Goal: Task Accomplishment & Management: Use online tool/utility

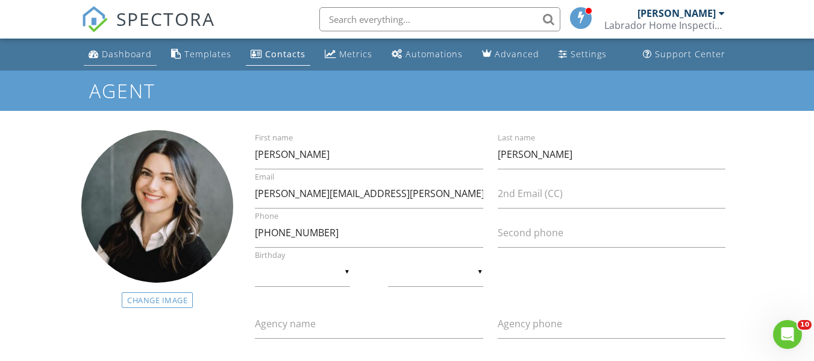
click at [135, 53] on div "Dashboard" at bounding box center [127, 53] width 50 height 11
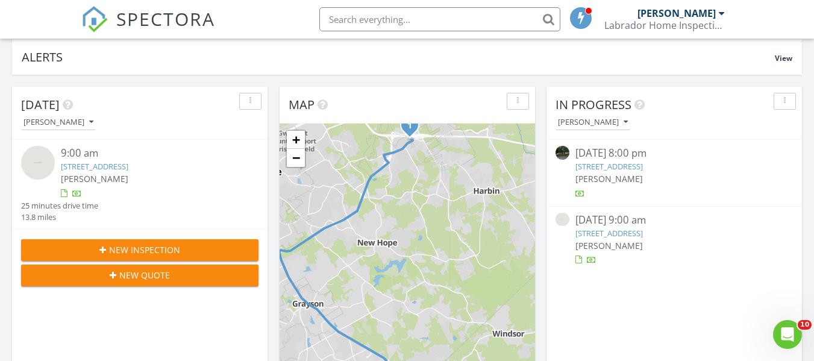
scroll to position [60, 0]
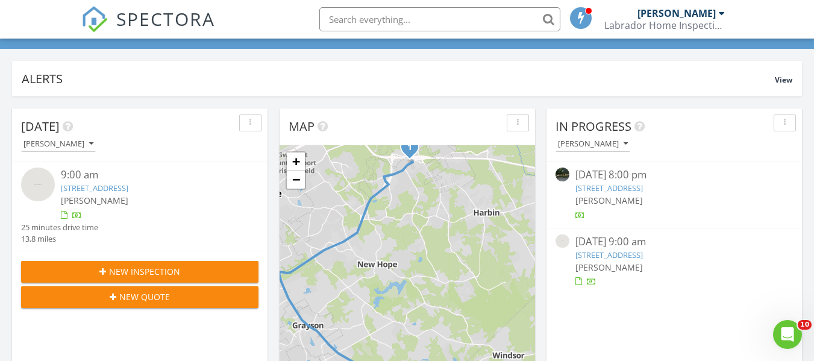
click at [117, 186] on link "2206 Chant St, Dacula, GA 30019" at bounding box center [94, 188] width 67 height 11
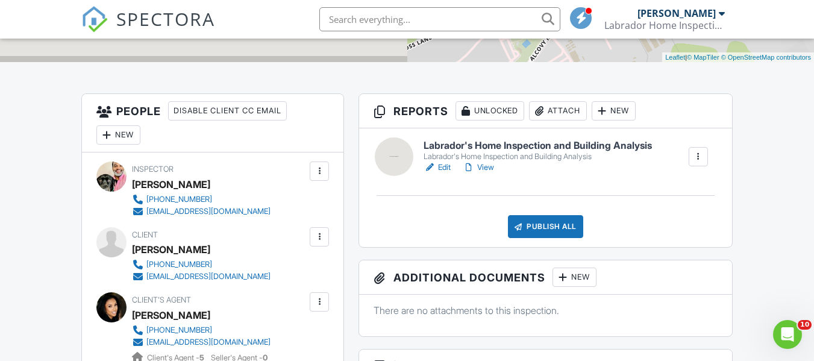
scroll to position [241, 0]
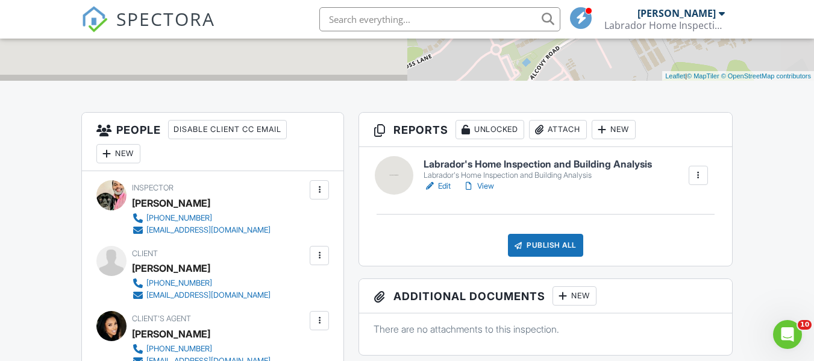
click at [443, 184] on link "Edit" at bounding box center [437, 186] width 27 height 12
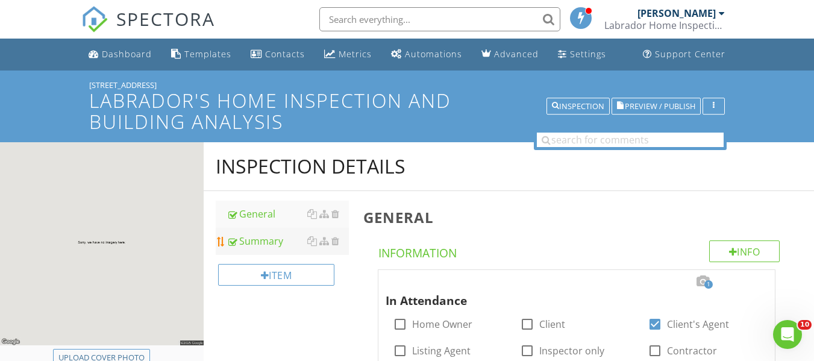
click at [260, 243] on div "Summary" at bounding box center [288, 241] width 122 height 14
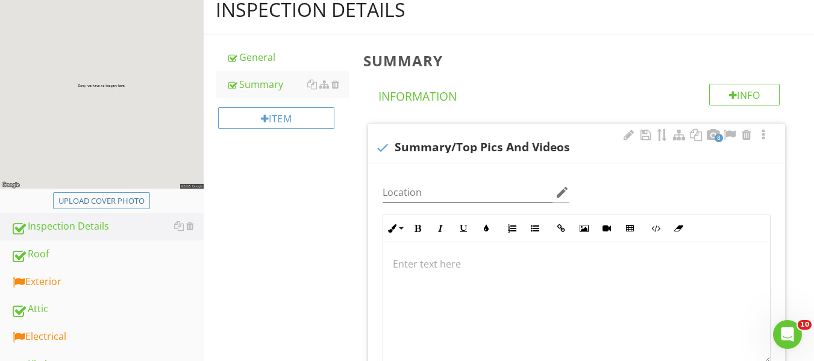
scroll to position [241, 0]
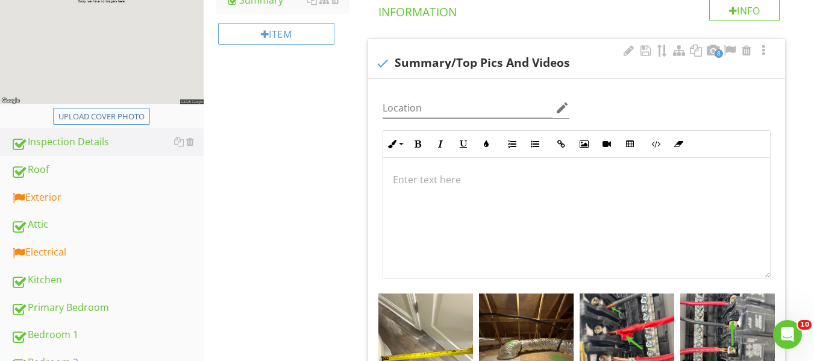
click at [457, 175] on p at bounding box center [577, 179] width 368 height 14
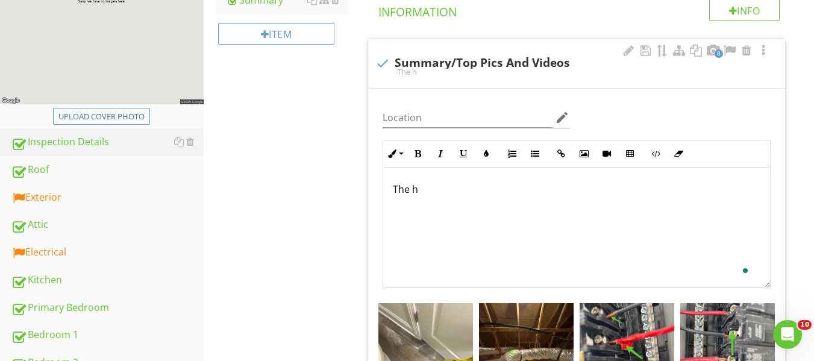
scroll to position [251, 0]
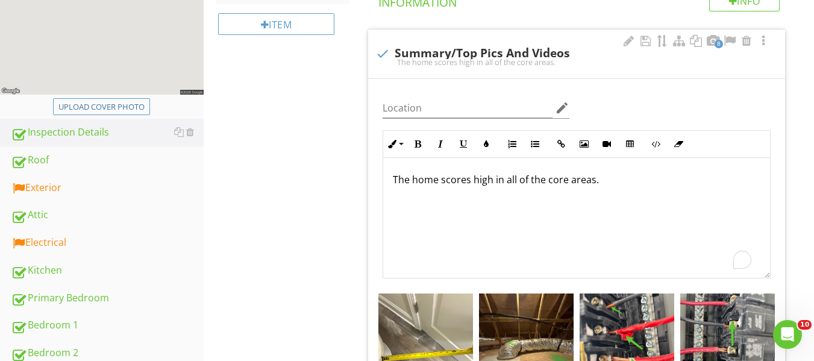
click at [610, 179] on p "The home scores high in all of the core areas." at bounding box center [577, 179] width 368 height 14
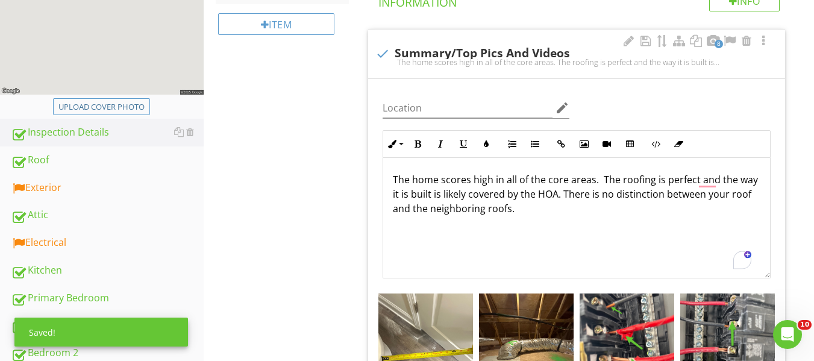
drag, startPoint x: 562, startPoint y: 207, endPoint x: 671, endPoint y: 185, distance: 111.9
click at [566, 206] on p "The home scores high in all of the core areas. The roofing is perfect and the w…" at bounding box center [577, 193] width 368 height 43
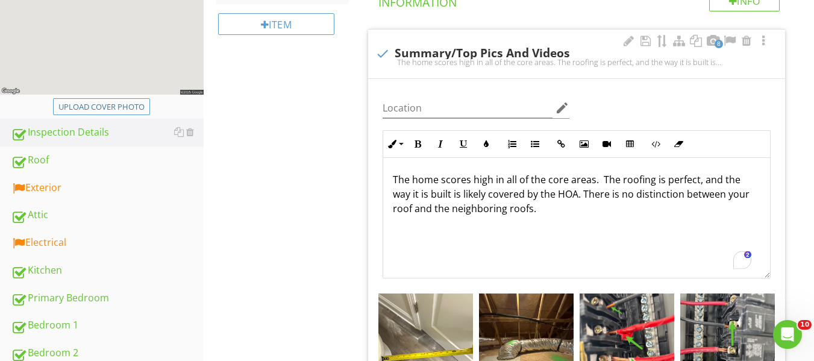
click at [554, 207] on p "The home scores high in all of the core areas. The roofing is perfect, and the …" at bounding box center [577, 193] width 368 height 43
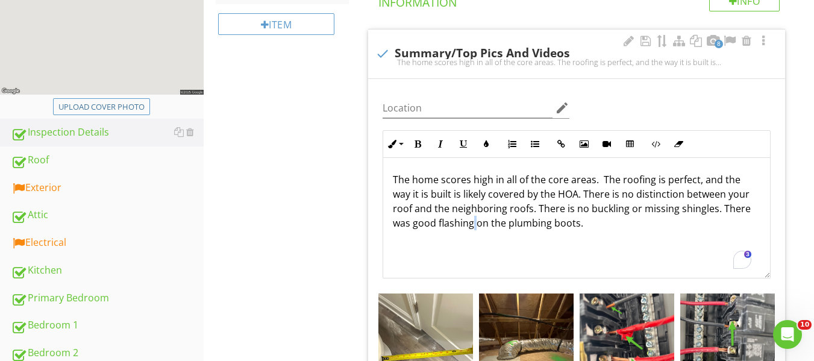
click at [475, 226] on p "The home scores high in all of the core areas. The roofing is perfect, and the …" at bounding box center [577, 201] width 368 height 58
click at [589, 225] on p "The home scores high in all of the core areas. The roofing is perfect, and the …" at bounding box center [577, 201] width 368 height 58
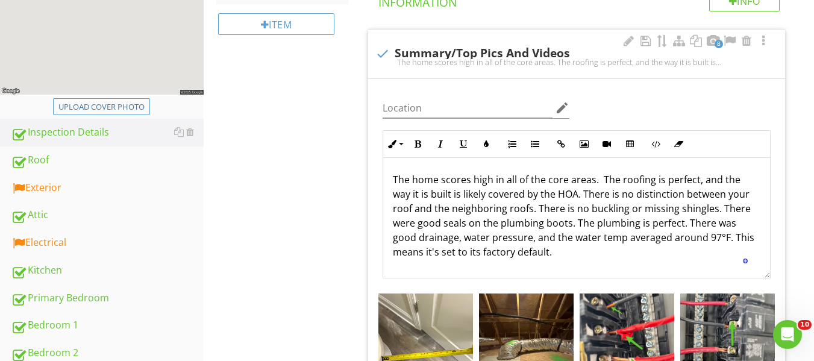
click at [569, 249] on p "The home scores high in all of the core areas. The roofing is perfect, and the …" at bounding box center [577, 215] width 368 height 87
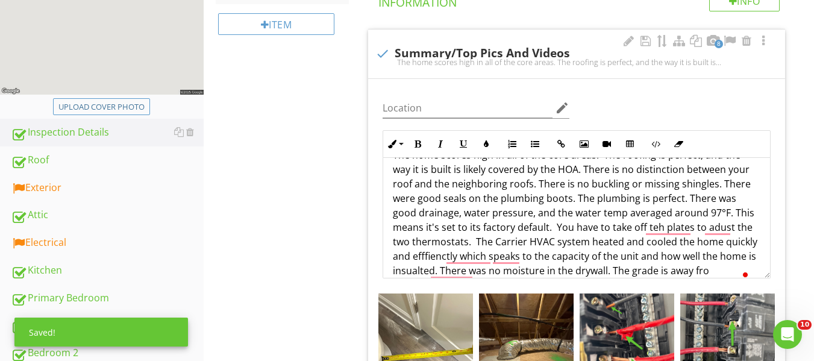
scroll to position [39, 0]
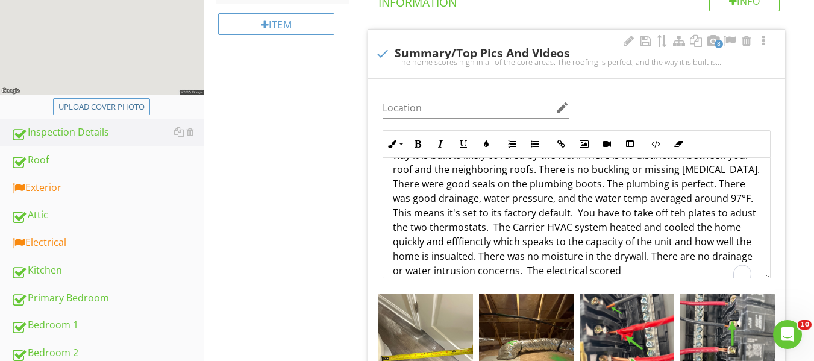
click at [509, 160] on p "The home scores high in all of the core areas. The roofing is perfect, and the …" at bounding box center [577, 205] width 368 height 145
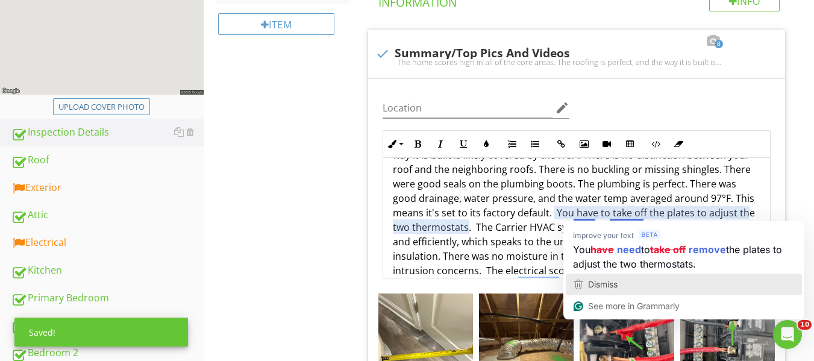
click at [609, 278] on div "Dismiss" at bounding box center [602, 284] width 32 height 18
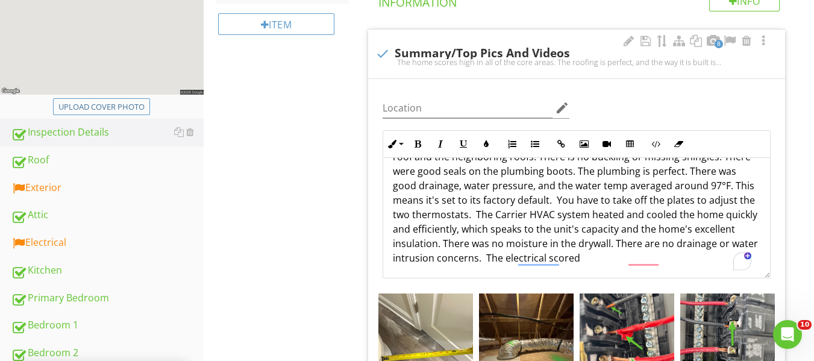
scroll to position [54, 0]
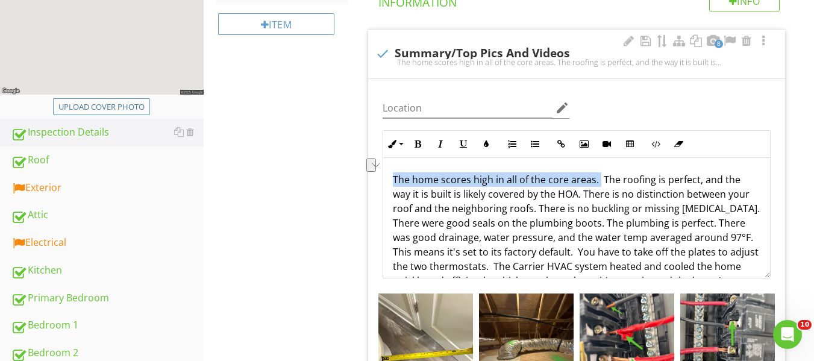
drag, startPoint x: 392, startPoint y: 178, endPoint x: 599, endPoint y: 181, distance: 206.7
click at [599, 181] on div "The home scores high in all of the core areas. The roofing is perfect, and the …" at bounding box center [576, 266] width 387 height 217
click at [412, 141] on button "Bold" at bounding box center [417, 144] width 23 height 23
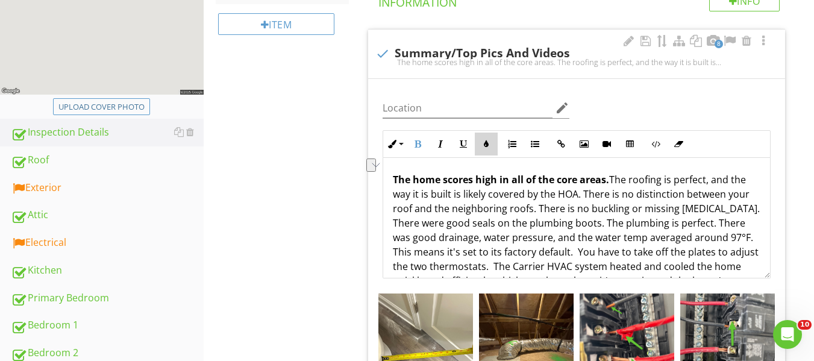
drag, startPoint x: 485, startPoint y: 145, endPoint x: 476, endPoint y: 155, distance: 14.1
click at [486, 145] on icon "button" at bounding box center [486, 144] width 8 height 8
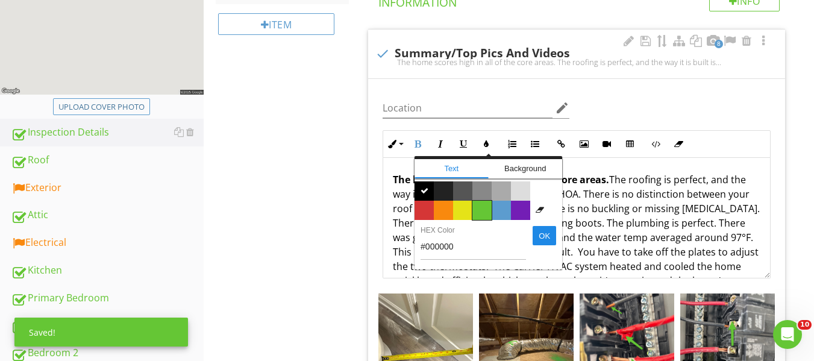
click at [480, 206] on span "Color #65c635" at bounding box center [481, 210] width 19 height 19
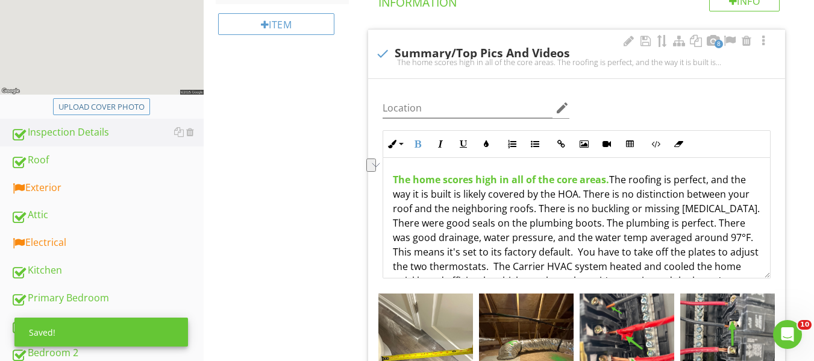
click at [511, 215] on p "The home scores high in all of the core areas. The roofing is perfect, and the …" at bounding box center [577, 266] width 368 height 188
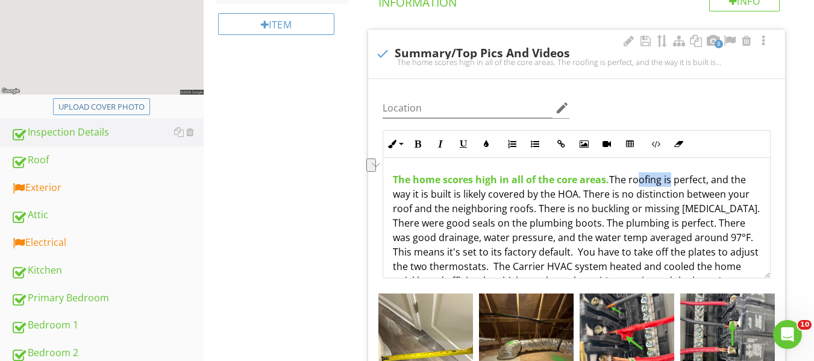
drag, startPoint x: 636, startPoint y: 183, endPoint x: 672, endPoint y: 183, distance: 36.2
click at [672, 183] on p "The home scores high in all of the core areas. The roofing is perfect, and the …" at bounding box center [577, 266] width 368 height 188
drag, startPoint x: 631, startPoint y: 207, endPoint x: 642, endPoint y: 189, distance: 20.8
click at [637, 202] on p "The home scores high in all of the core areas. The roofing is perfect, and the …" at bounding box center [577, 266] width 368 height 188
drag, startPoint x: 630, startPoint y: 180, endPoint x: 602, endPoint y: 177, distance: 28.5
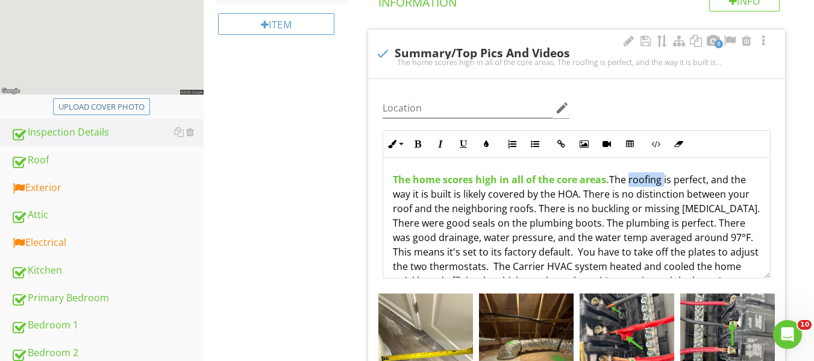
click at [666, 182] on p "The home scores high in all of the core areas. The roofing is perfect, and the …" at bounding box center [577, 266] width 368 height 188
drag, startPoint x: 419, startPoint y: 142, endPoint x: 447, endPoint y: 168, distance: 38.8
click at [422, 150] on button "Bold" at bounding box center [417, 144] width 23 height 23
click at [515, 215] on p "The home scores high in all of the core areas. The roofing is perfect, and the …" at bounding box center [577, 266] width 368 height 188
drag, startPoint x: 625, startPoint y: 226, endPoint x: 669, endPoint y: 229, distance: 44.1
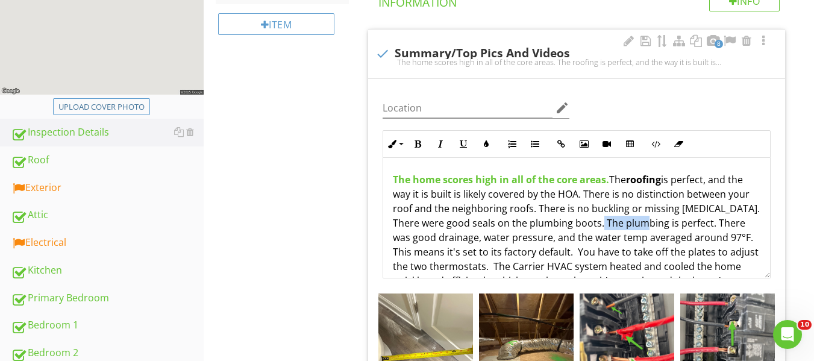
click at [669, 229] on p "The home scores high in all of the core areas. The roofing is perfect, and the …" at bounding box center [577, 266] width 368 height 188
drag, startPoint x: 418, startPoint y: 147, endPoint x: 453, endPoint y: 172, distance: 43.1
click at [417, 147] on icon "button" at bounding box center [417, 144] width 8 height 8
click at [460, 183] on span "The home scores high in all of the core areas." at bounding box center [501, 179] width 216 height 13
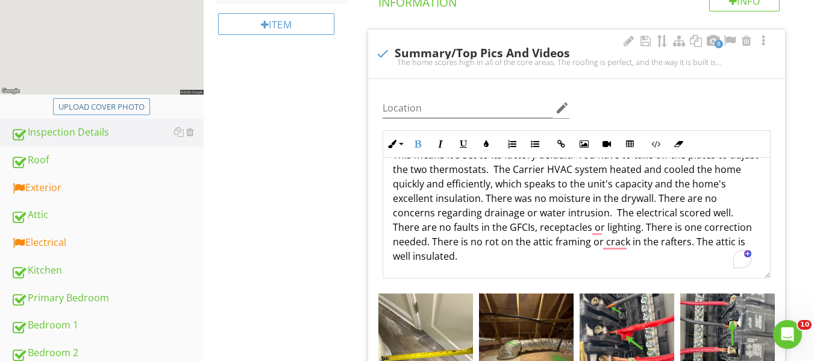
scroll to position [97, 0]
click at [613, 246] on p "The home scores high in all of the core areas. The roofing is perfect, and the …" at bounding box center [577, 169] width 368 height 188
drag, startPoint x: 611, startPoint y: 240, endPoint x: 619, endPoint y: 239, distance: 8.5
click at [619, 239] on p "The home scores high in all of the core areas. The roofing is perfect, and the …" at bounding box center [577, 169] width 368 height 188
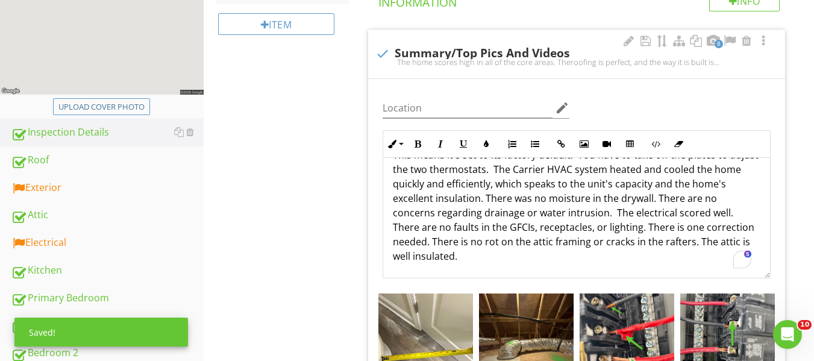
click at [470, 249] on p "The home scores high in all of the core areas. The roofing is perfect, and the …" at bounding box center [577, 169] width 368 height 188
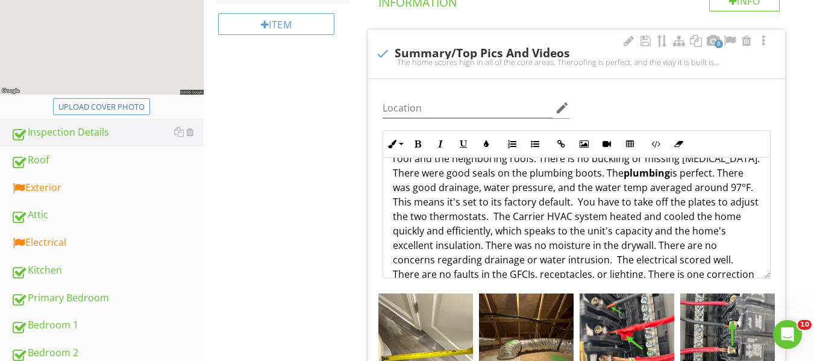
scroll to position [60, 0]
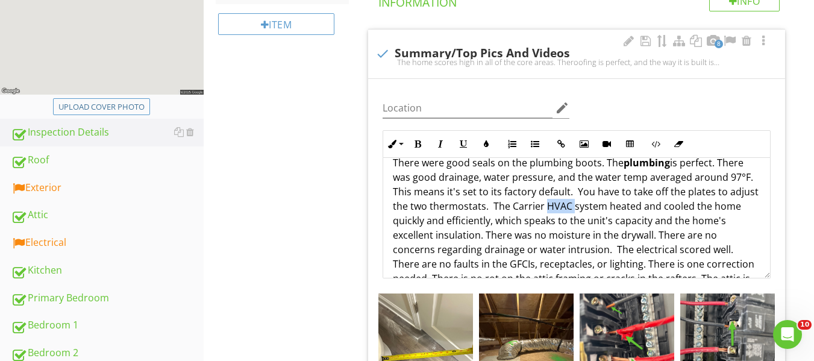
drag, startPoint x: 575, startPoint y: 206, endPoint x: 604, endPoint y: 205, distance: 28.9
click at [604, 205] on p "The home scores high in all of the core areas. The roofing is perfect, and the …" at bounding box center [577, 206] width 368 height 188
drag, startPoint x: 418, startPoint y: 144, endPoint x: 425, endPoint y: 148, distance: 7.5
click at [419, 145] on icon "button" at bounding box center [417, 144] width 8 height 8
click at [448, 163] on p "The home scores high in all of the core areas. The roofing is perfect, and the …" at bounding box center [577, 206] width 368 height 188
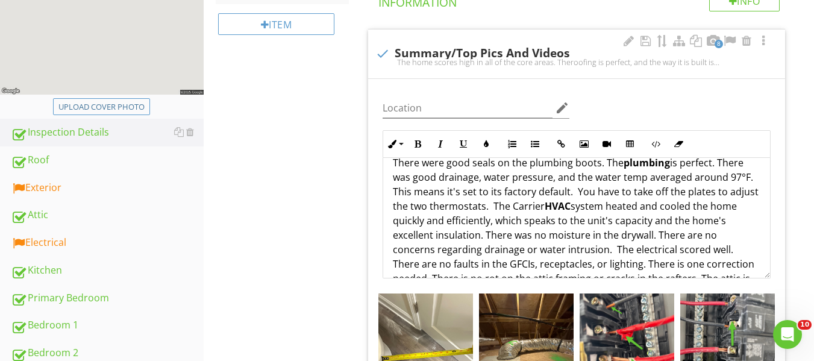
scroll to position [97, 0]
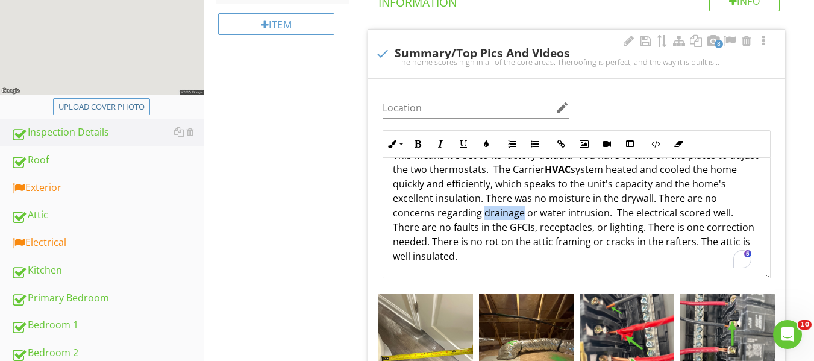
drag, startPoint x: 483, startPoint y: 215, endPoint x: 522, endPoint y: 215, distance: 38.6
click at [522, 215] on p "The home scores high in all of the core areas. The roofing is perfect, and the …" at bounding box center [577, 169] width 368 height 188
click at [420, 135] on button "Bold" at bounding box center [417, 144] width 23 height 23
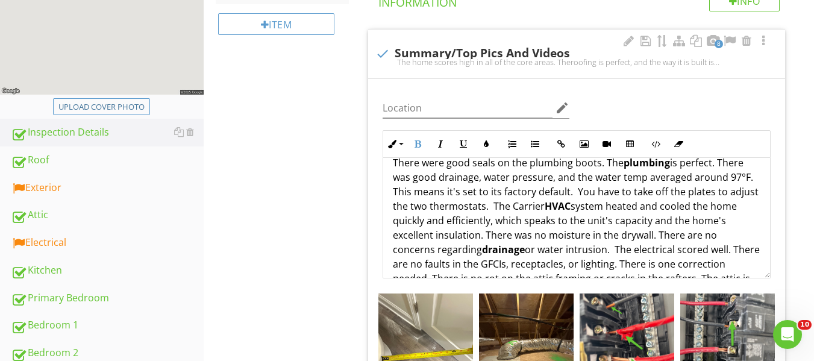
scroll to position [0, 0]
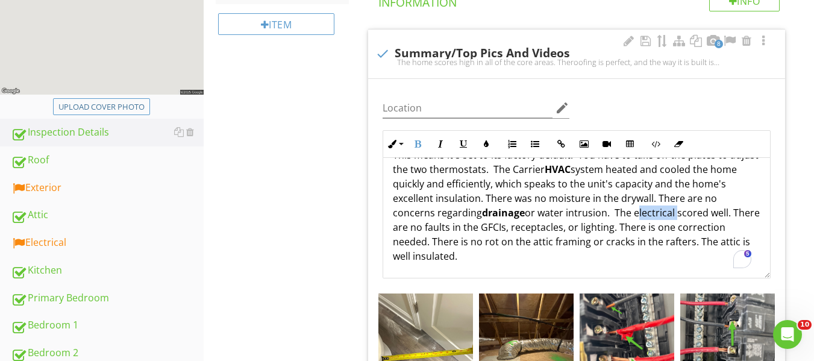
drag, startPoint x: 634, startPoint y: 214, endPoint x: 675, endPoint y: 215, distance: 40.4
click at [675, 215] on p "The home scores high in all of the core areas. The roofing is perfect, and the …" at bounding box center [577, 169] width 368 height 188
click at [419, 143] on icon "button" at bounding box center [417, 144] width 8 height 8
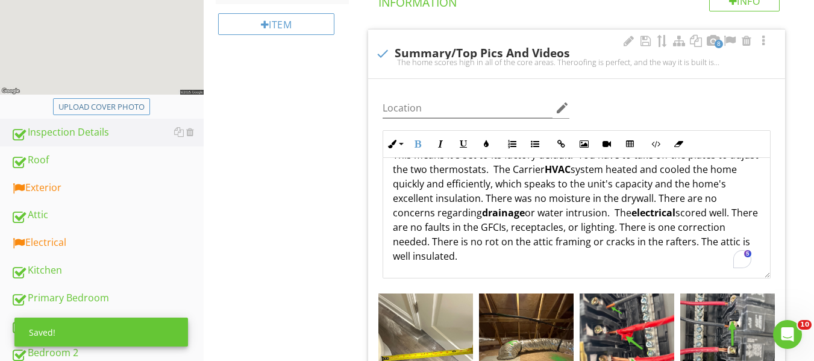
click at [449, 191] on p "The home scores high in all of the core areas. The roofing is perfect, and the …" at bounding box center [577, 169] width 368 height 188
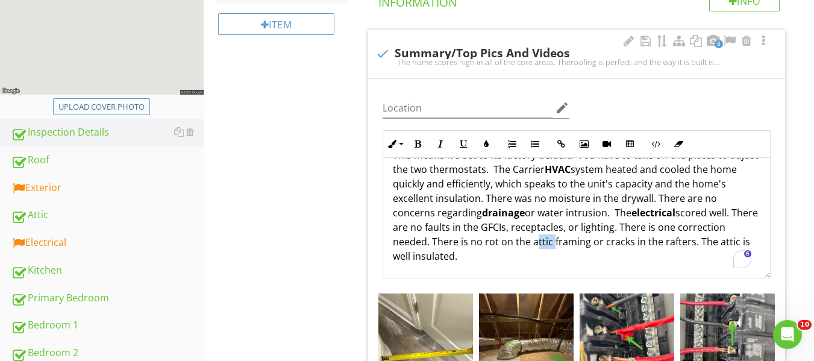
drag, startPoint x: 530, startPoint y: 243, endPoint x: 550, endPoint y: 248, distance: 19.9
click at [550, 248] on p "The home scores high in all of the core areas. The roofing is perfect, and the …" at bounding box center [577, 169] width 368 height 188
click at [416, 145] on icon "button" at bounding box center [417, 144] width 8 height 8
click at [586, 204] on p "The home scores high in all of the core areas. The roofing is perfect, and the …" at bounding box center [577, 169] width 368 height 188
click at [496, 255] on p "The home scores high in all of the core areas. The roofing is perfect, and the …" at bounding box center [577, 169] width 368 height 188
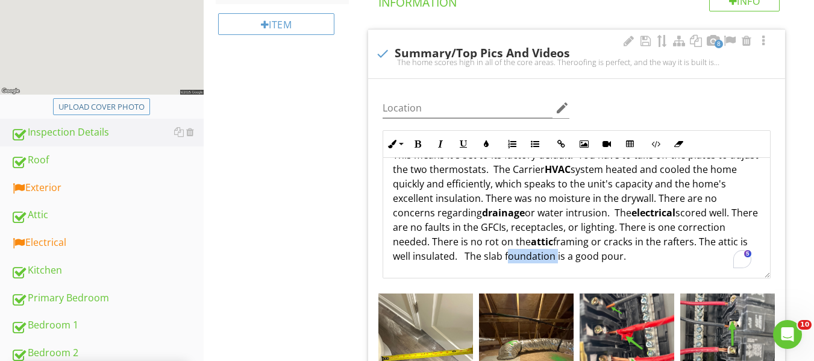
drag, startPoint x: 504, startPoint y: 259, endPoint x: 501, endPoint y: 221, distance: 38.1
click at [556, 257] on p "The home scores high in all of the core areas. The roofing is perfect, and the …" at bounding box center [577, 169] width 368 height 188
click at [419, 140] on icon "button" at bounding box center [417, 144] width 8 height 8
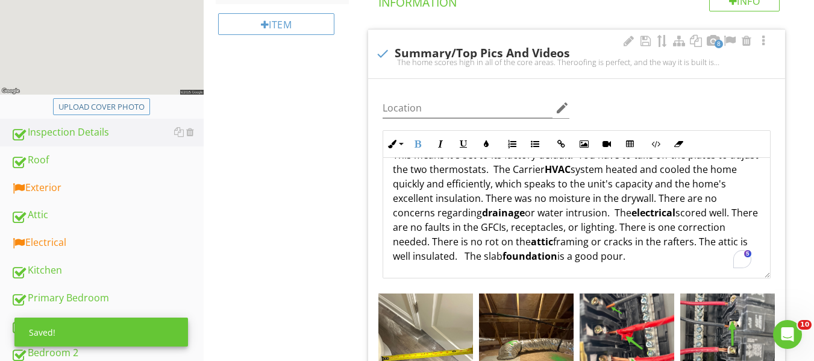
click at [639, 260] on p "The home scores high in all of the core areas. The roofing is perfect, and the …" at bounding box center [577, 169] width 368 height 188
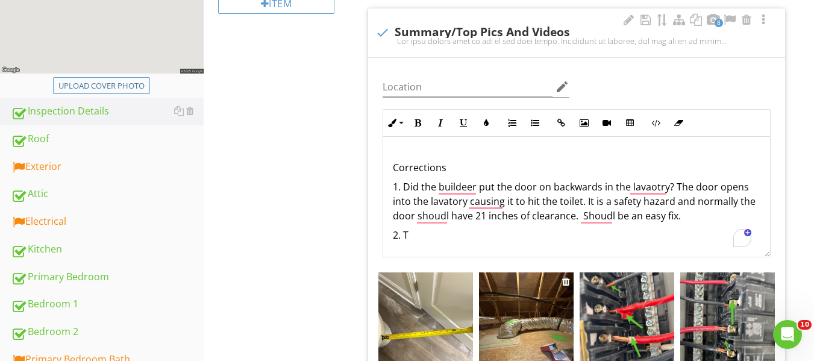
scroll to position [251, 0]
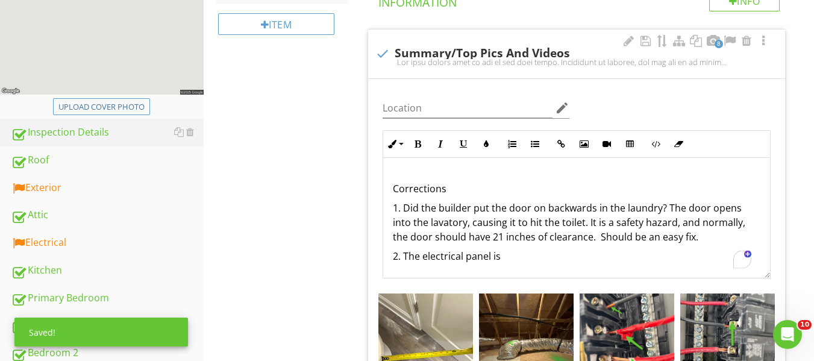
click at [536, 262] on p "2. The electrical panel is" at bounding box center [577, 256] width 368 height 14
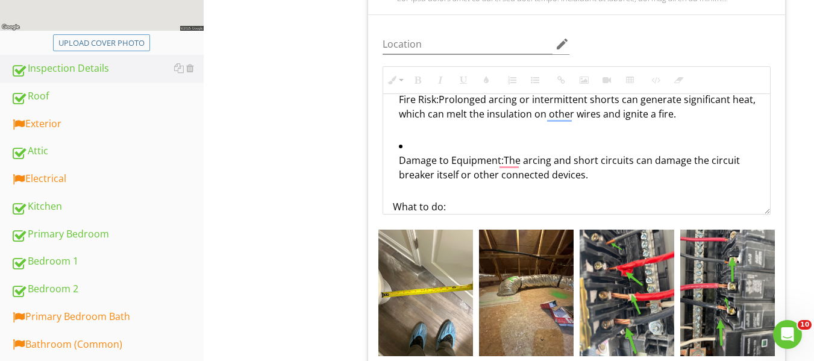
scroll to position [630, 0]
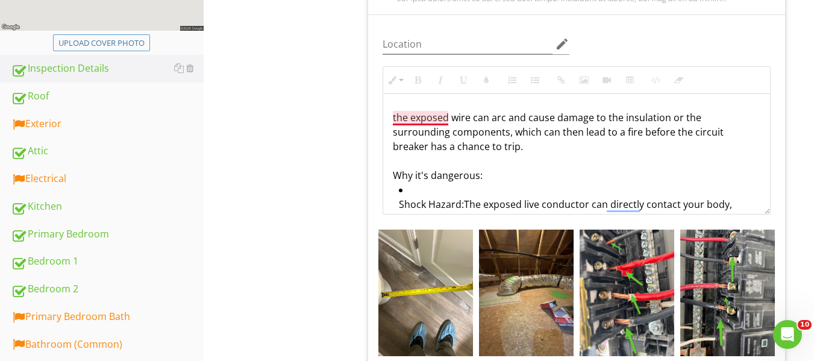
click at [396, 114] on div "the exposed wire can arc and cause damage to the insulation or the surrounding …" at bounding box center [577, 139] width 368 height 58
drag, startPoint x: 392, startPoint y: 113, endPoint x: 525, endPoint y: 143, distance: 135.9
copy div "the exposed wire can arc and cause damage to the insulation or the surrounding …"
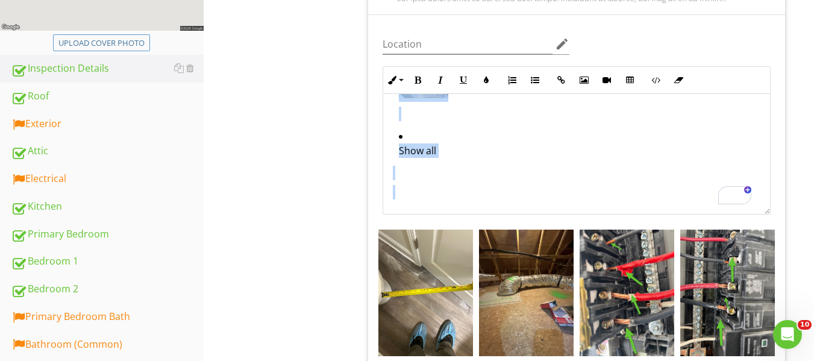
drag, startPoint x: 395, startPoint y: 170, endPoint x: 548, endPoint y: 220, distance: 160.4
click at [548, 220] on div "Location edit Inline Style XLarge Large Normal Small Light Small/Light Bold Ita…" at bounding box center [576, 318] width 417 height 606
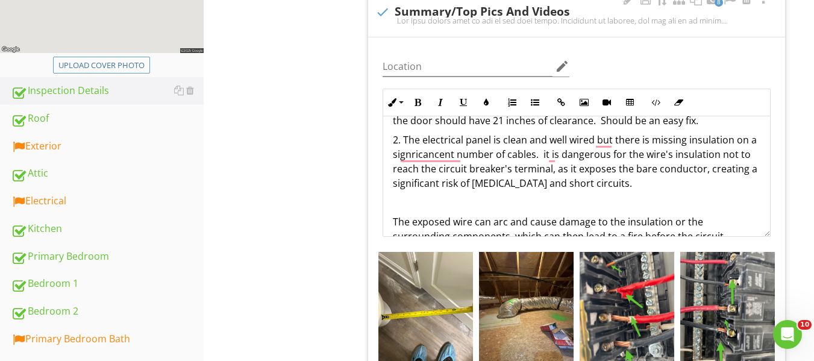
click at [392, 220] on div "The home scores high in all of the core areas. The roofing is perfect, and the …" at bounding box center [576, 68] width 387 height 516
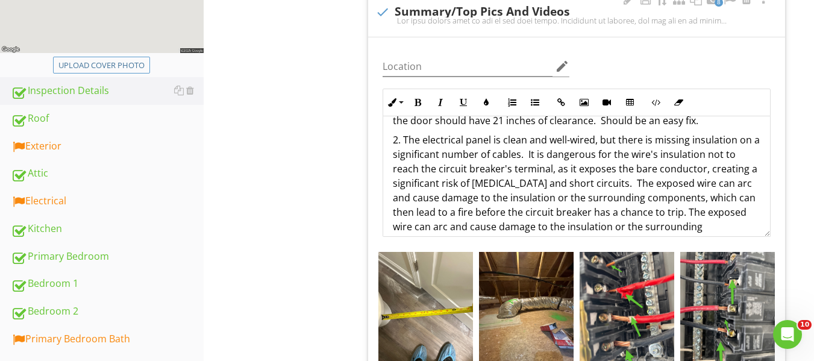
click at [406, 144] on p "2. The electrical panel is clean and well-wired, but there is missing insulatio…" at bounding box center [577, 205] width 368 height 145
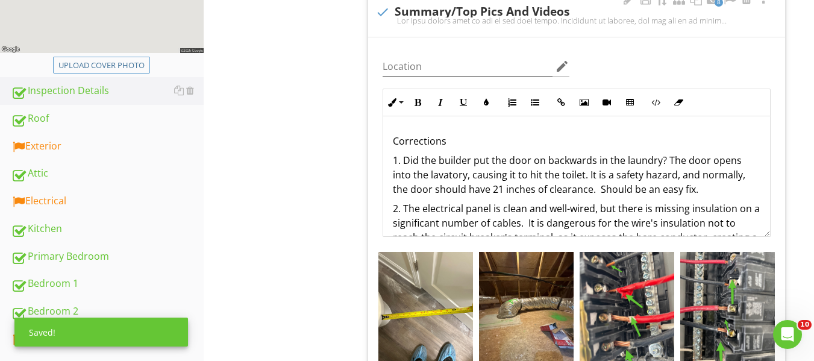
scroll to position [186, 0]
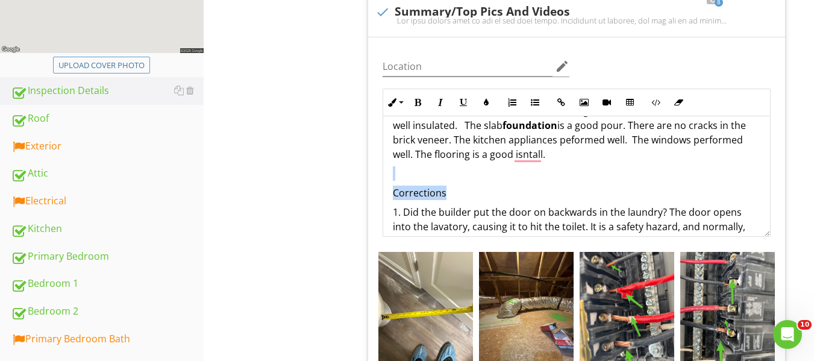
drag, startPoint x: 453, startPoint y: 192, endPoint x: 366, endPoint y: 178, distance: 87.9
drag, startPoint x: 421, startPoint y: 100, endPoint x: 436, endPoint y: 118, distance: 23.1
click at [421, 103] on icon "button" at bounding box center [417, 102] width 8 height 8
click at [493, 175] on div "The home scores high in all of the core areas. The roofing is perfect, and the …" at bounding box center [576, 178] width 387 height 497
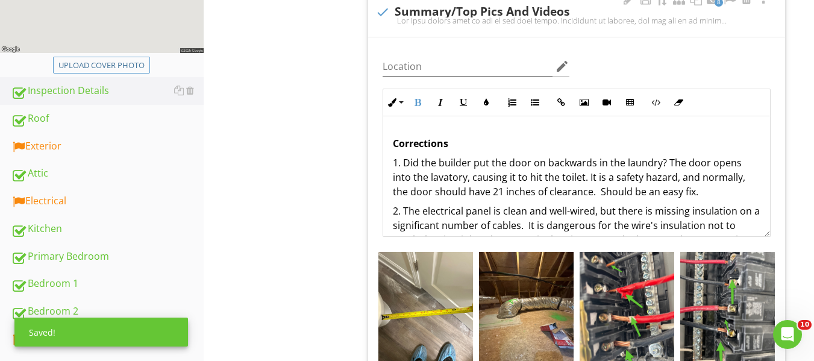
scroll to position [246, 0]
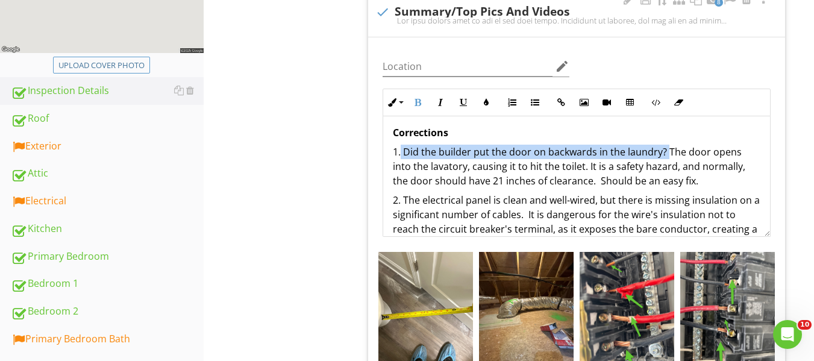
drag, startPoint x: 401, startPoint y: 151, endPoint x: 666, endPoint y: 149, distance: 264.5
click at [666, 149] on p "1. Did the builder put the door on backwards in the laundry? The door opens int…" at bounding box center [577, 166] width 368 height 43
click at [419, 100] on icon "button" at bounding box center [417, 102] width 8 height 8
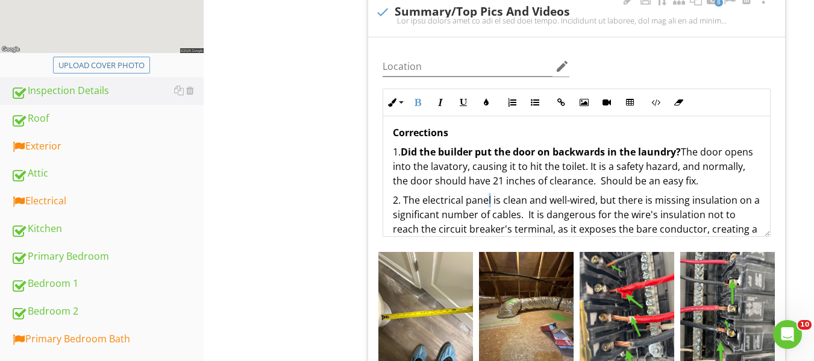
click at [489, 201] on p "2. The electrical panel is clean and well-wired, but there is missing insulatio…" at bounding box center [577, 265] width 368 height 145
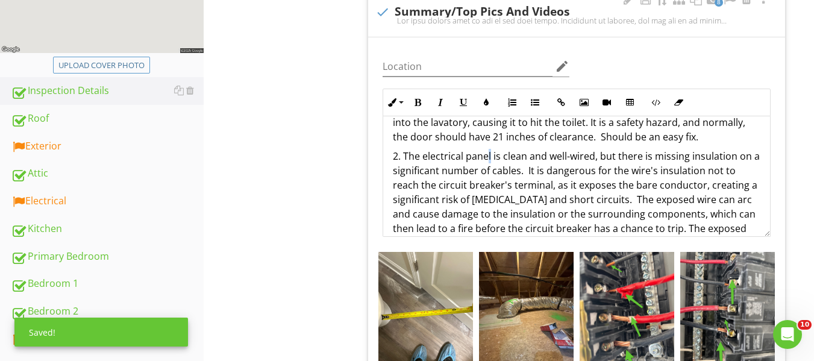
scroll to position [307, 0]
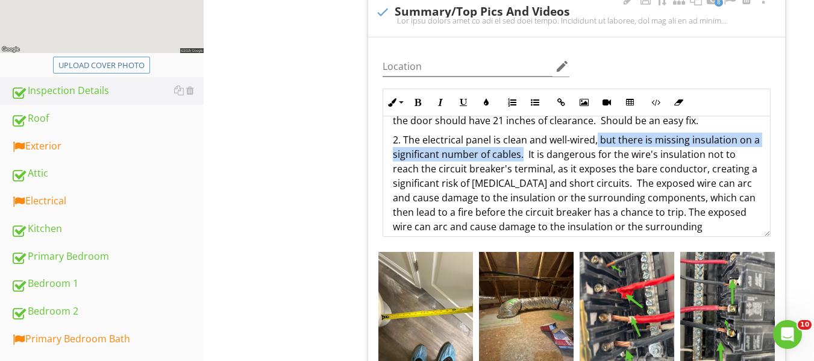
drag, startPoint x: 597, startPoint y: 137, endPoint x: 530, endPoint y: 158, distance: 70.3
click at [530, 158] on p "2. The electrical panel is clean and well-wired, but there is missing insulatio…" at bounding box center [577, 205] width 368 height 145
drag, startPoint x: 418, startPoint y: 95, endPoint x: 467, endPoint y: 101, distance: 49.7
click at [418, 98] on button "Bold" at bounding box center [417, 102] width 23 height 23
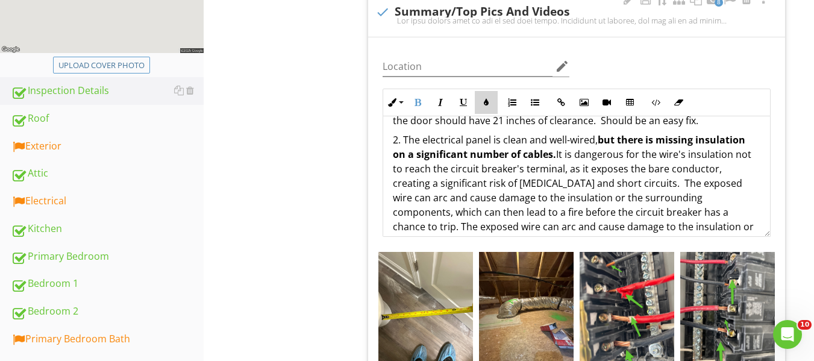
drag, startPoint x: 487, startPoint y: 103, endPoint x: 472, endPoint y: 137, distance: 37.2
click at [488, 104] on icon "button" at bounding box center [486, 102] width 8 height 8
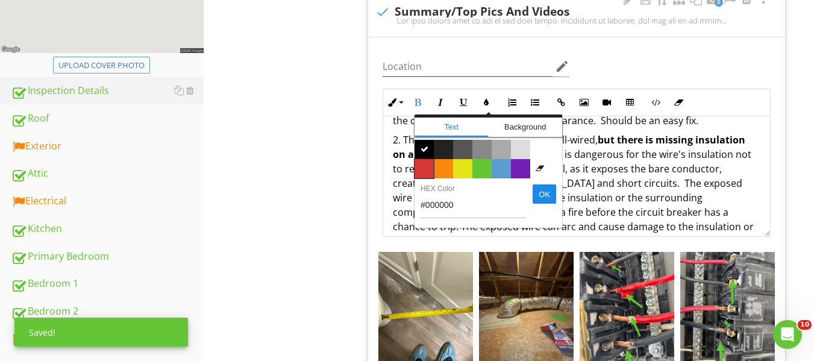
click at [420, 166] on span "Color #d53636" at bounding box center [424, 168] width 19 height 19
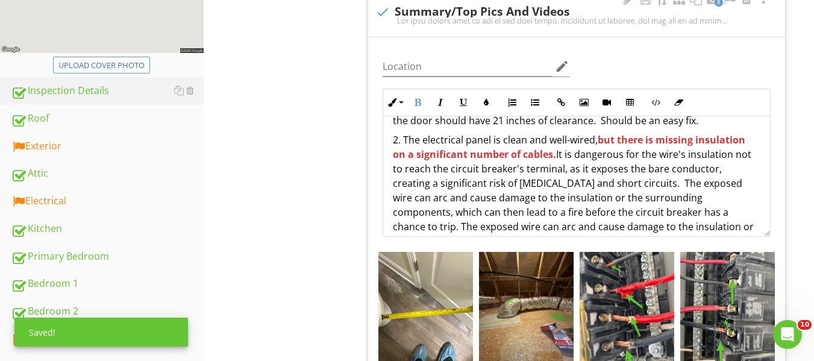
click at [509, 184] on p "2. The electrical panel is clean and well-wired, but there is missing insulatio…" at bounding box center [577, 205] width 368 height 145
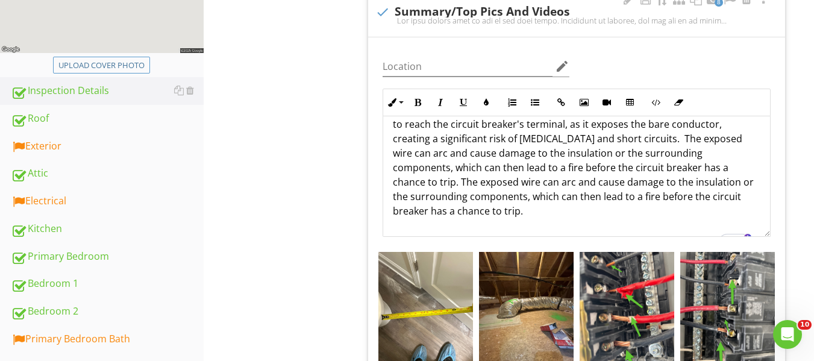
scroll to position [367, 0]
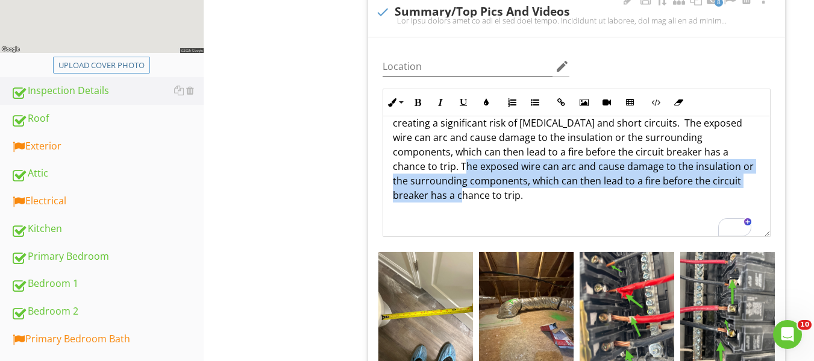
drag, startPoint x: 730, startPoint y: 148, endPoint x: 700, endPoint y: 179, distance: 43.5
click at [725, 179] on p "2. The electrical panel is clean and well-wired, but there is missing insulatio…" at bounding box center [577, 144] width 368 height 145
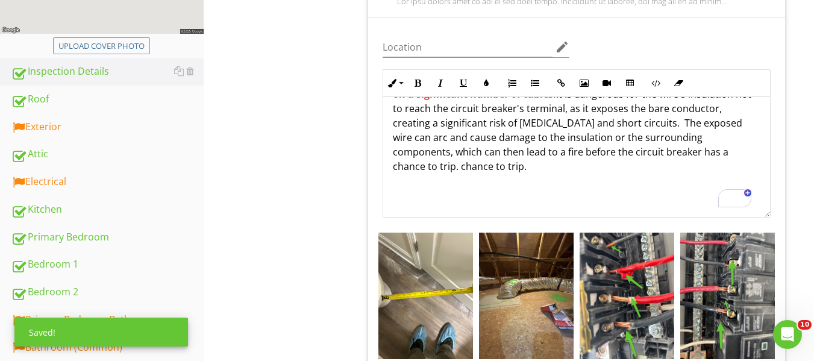
scroll to position [372, 0]
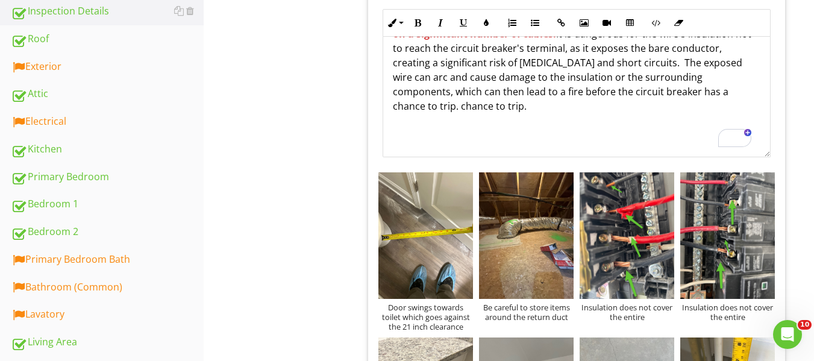
click at [463, 104] on p "2. The electrical panel is clean and well-wired, but there is missing insulatio…" at bounding box center [577, 70] width 368 height 116
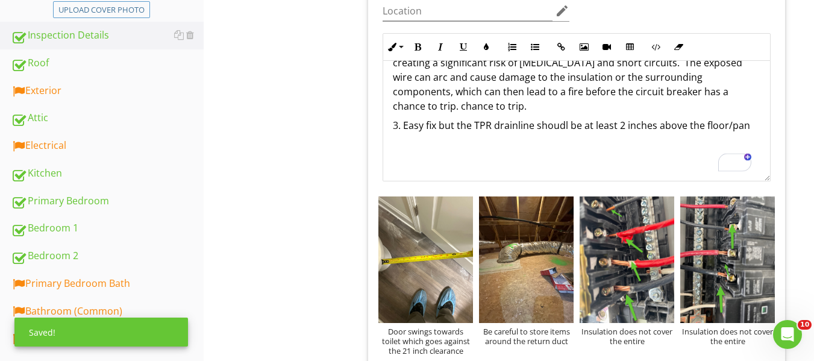
click at [536, 127] on p "3. Easy fix but the TPR drainline shoudl be at least 2 inches above the floor/p…" at bounding box center [577, 125] width 368 height 14
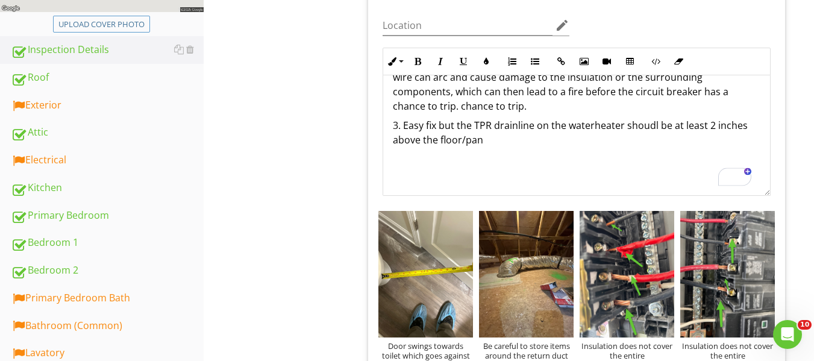
click at [504, 142] on p "3. Easy fix but the TPR drainline on the waterheater shoudl be at least 2 inche…" at bounding box center [577, 132] width 368 height 29
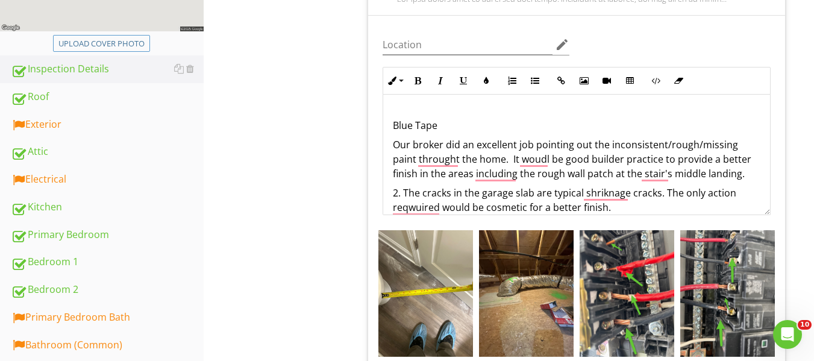
scroll to position [398, 0]
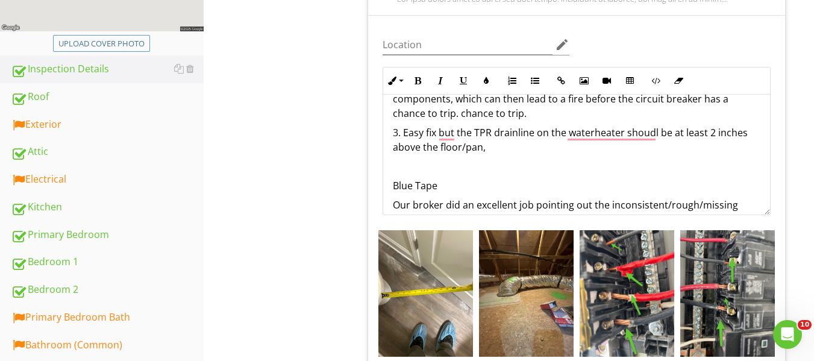
click at [496, 151] on p "3. Easy fix but the TPR drainline on the waterheater shoudl be at least 2 inche…" at bounding box center [577, 139] width 368 height 29
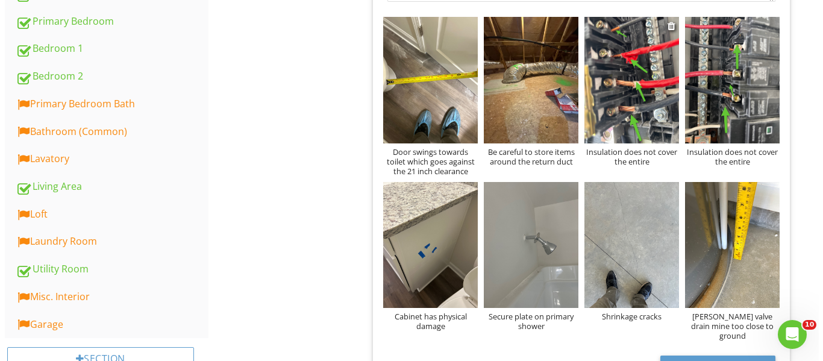
scroll to position [555, 0]
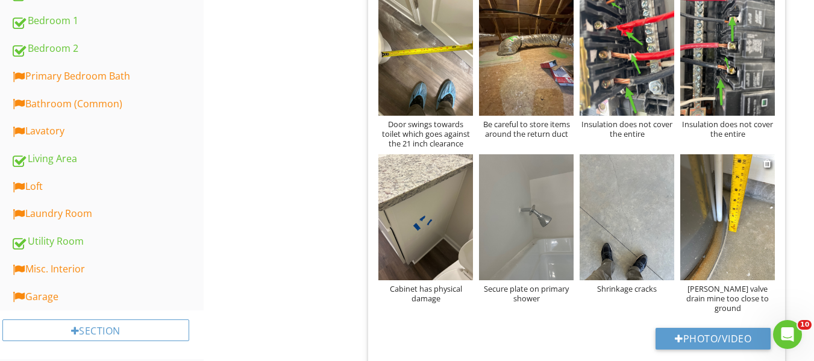
click at [704, 286] on div "Roe valve drain mine too close to ground" at bounding box center [727, 298] width 95 height 29
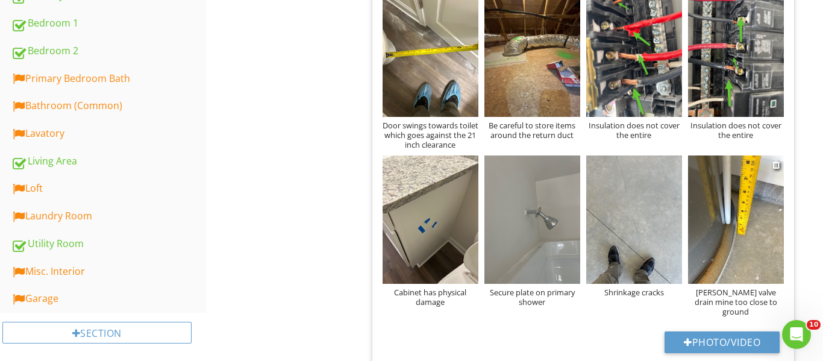
scroll to position [512, 0]
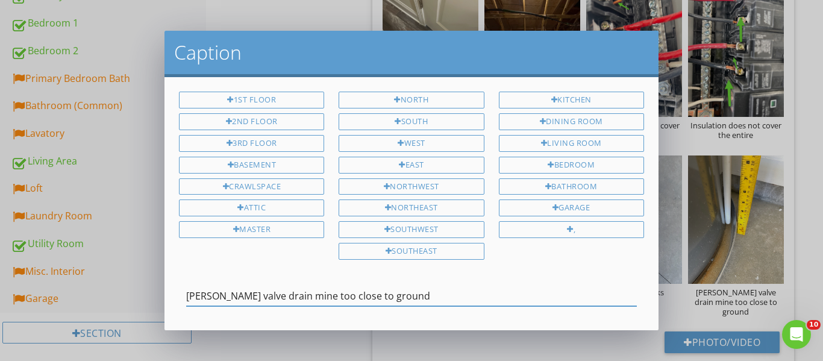
click at [203, 296] on input "Roe valve drain mine too close to ground" at bounding box center [411, 296] width 451 height 20
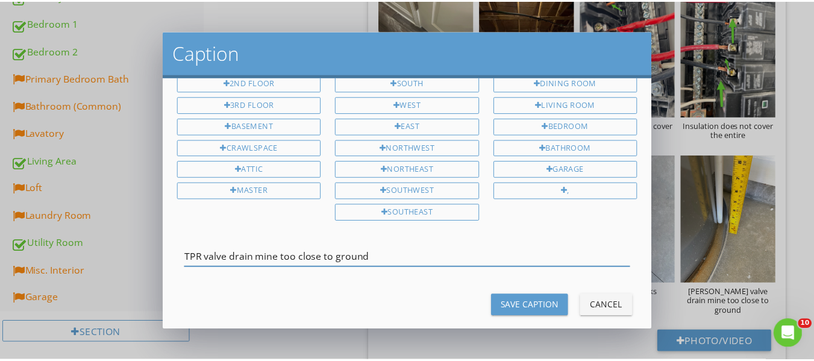
scroll to position [55, 0]
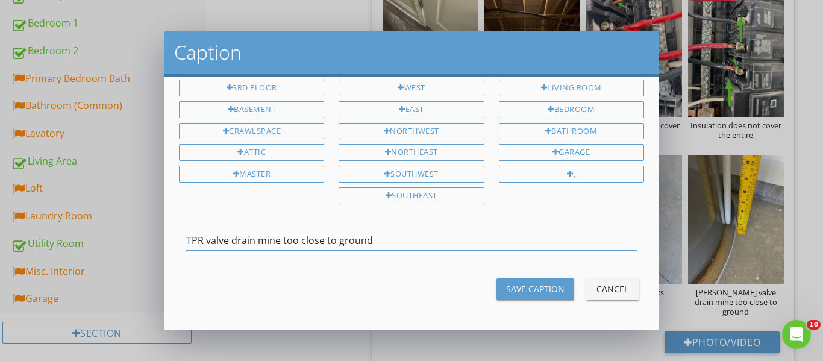
click at [282, 246] on input "TPR valve drain mine too close to ground" at bounding box center [411, 241] width 451 height 20
click at [265, 240] on input "TPR valve drain mine too close to ground" at bounding box center [411, 241] width 451 height 20
type input "TPR valve drain Line too close to ground"
click at [534, 293] on div "Save Caption" at bounding box center [535, 289] width 58 height 13
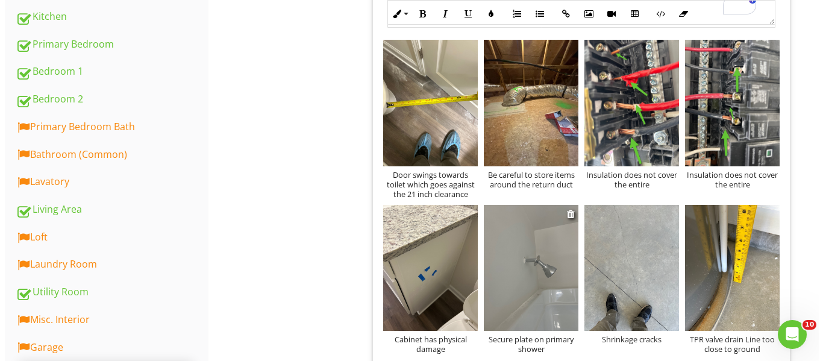
scroll to position [434, 0]
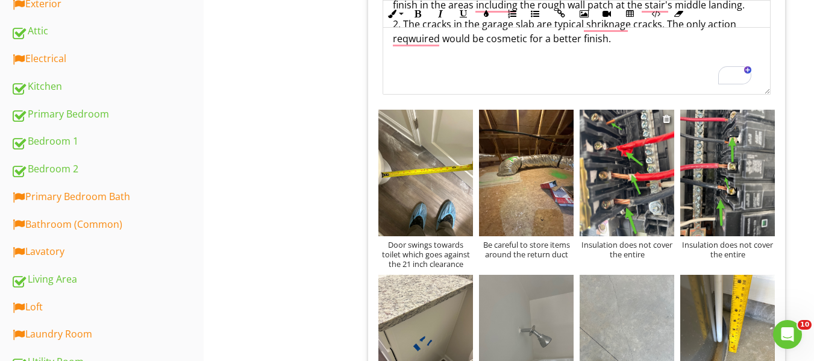
click at [631, 249] on div "Insulation does not cover the entire" at bounding box center [627, 249] width 95 height 19
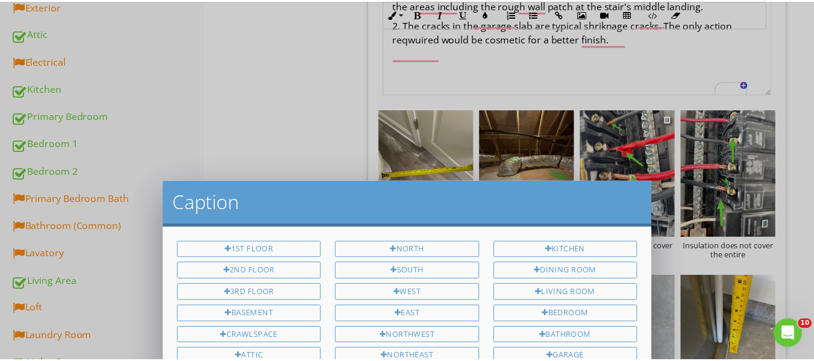
scroll to position [0, 0]
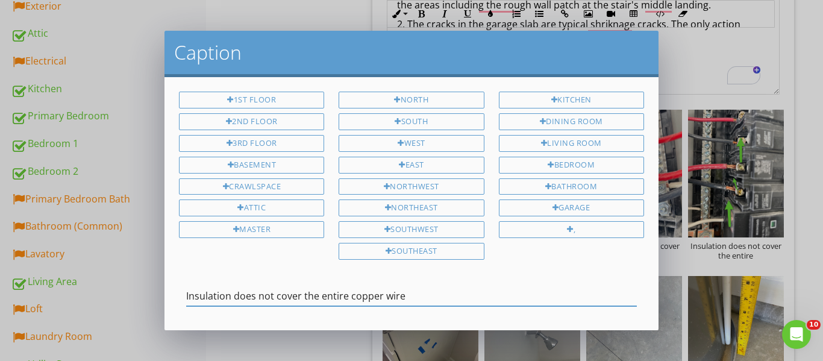
type input "Insulation does not cover the entire copper wire"
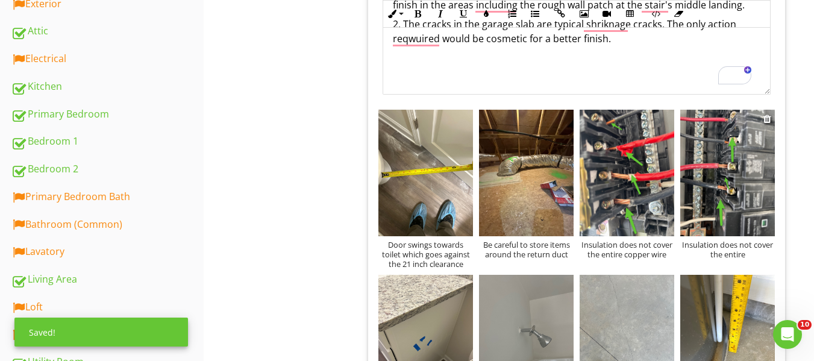
click at [724, 248] on div "Insulation does not cover the entire" at bounding box center [727, 249] width 95 height 19
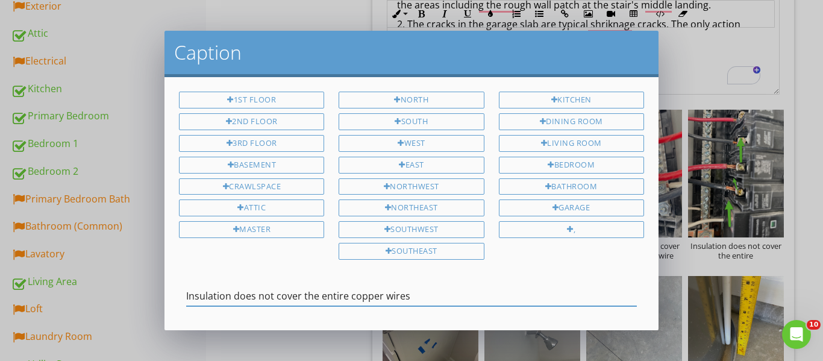
type input "Insulation does not cover the entire copper wires"
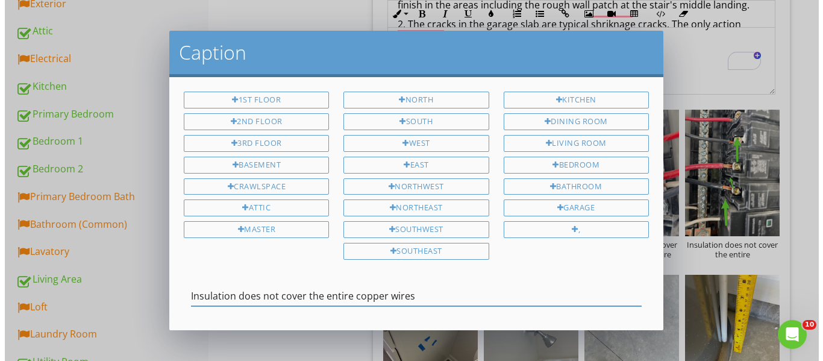
scroll to position [526, 0]
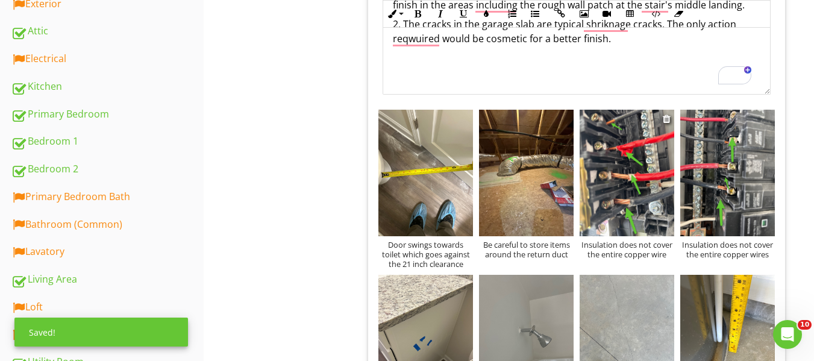
click at [636, 252] on div "Insulation does not cover the entire copper wire" at bounding box center [627, 249] width 95 height 19
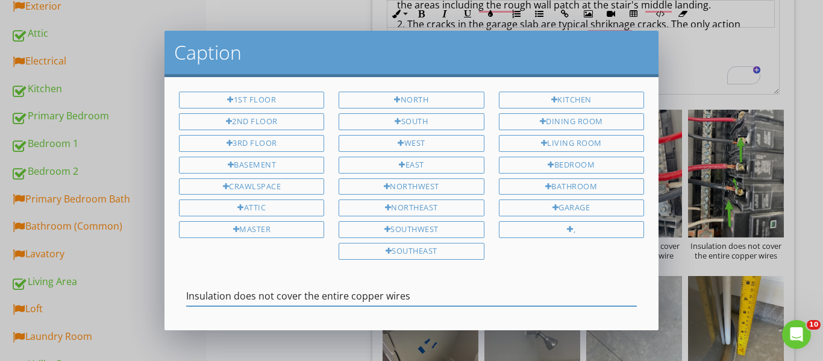
type input "Insulation does not cover the entire copper wires"
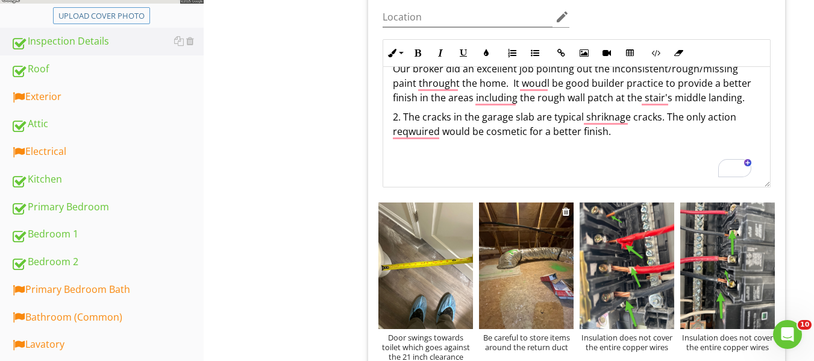
scroll to position [314, 0]
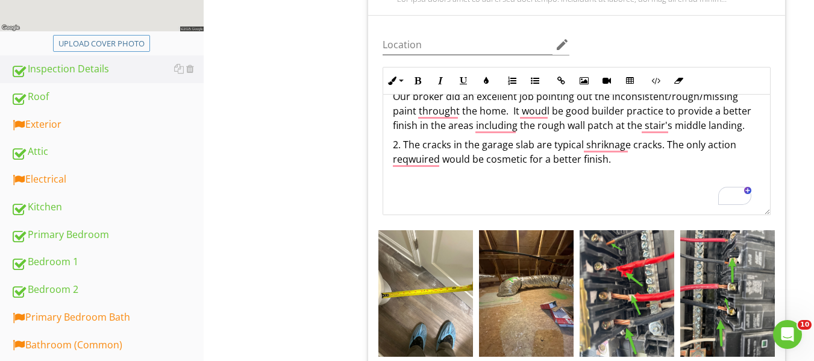
click at [628, 164] on p "2. The cracks in the garage slab are typical shriknage cracks. The only action …" at bounding box center [577, 151] width 368 height 29
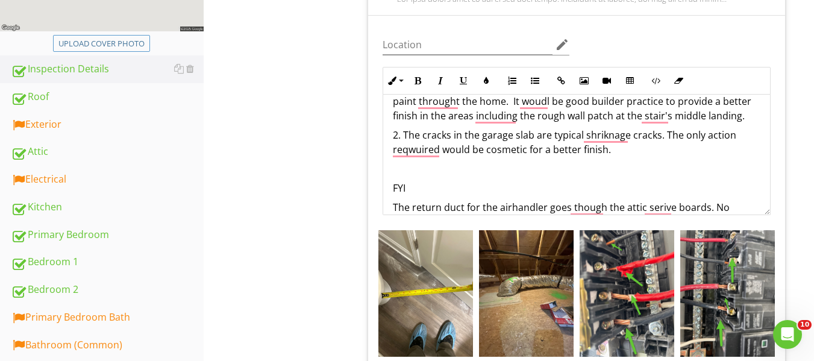
scroll to position [550, 0]
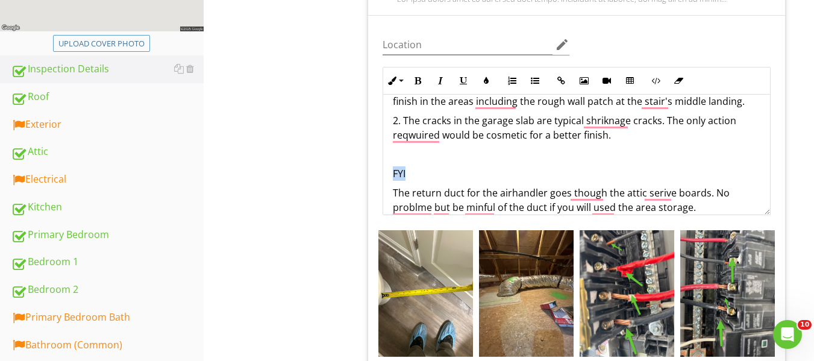
drag, startPoint x: 416, startPoint y: 172, endPoint x: 363, endPoint y: 171, distance: 53.7
click at [418, 80] on icon "button" at bounding box center [417, 81] width 8 height 8
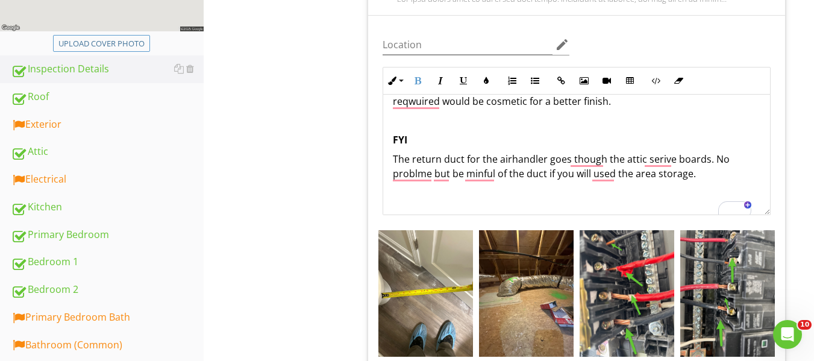
scroll to position [598, 0]
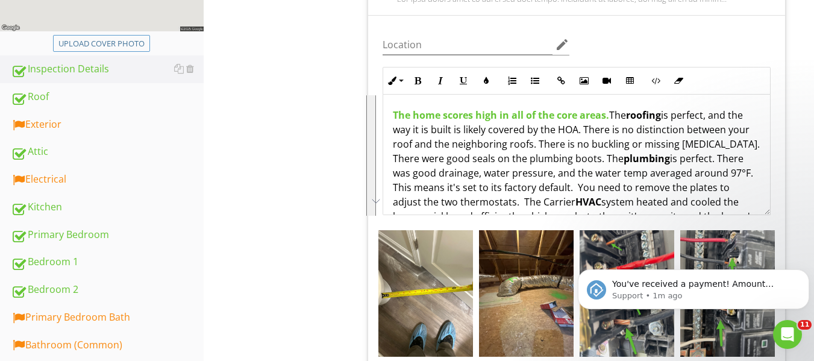
drag, startPoint x: 547, startPoint y: 196, endPoint x: 395, endPoint y: 112, distance: 173.7
click at [395, 112] on p "The home scores high in all of the core areas. The roofing is perfect, and the …" at bounding box center [577, 216] width 368 height 217
copy p "Lor ipsu dolors amet co adi el sed doei tempo. Inc utlabor et dolorem, ali eni …"
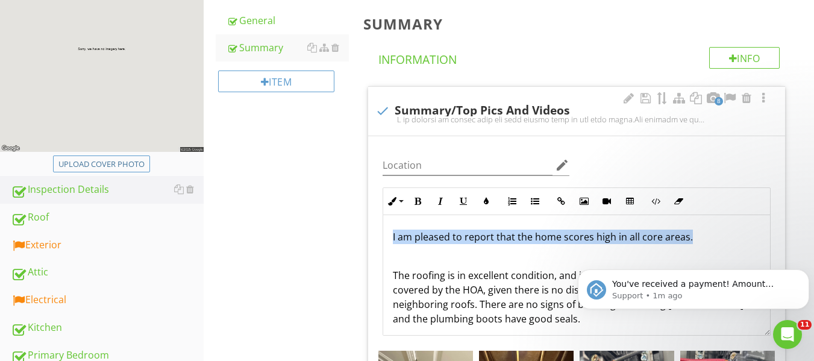
drag, startPoint x: 390, startPoint y: 234, endPoint x: 705, endPoint y: 242, distance: 314.6
click at [417, 201] on icon "button" at bounding box center [417, 201] width 8 height 8
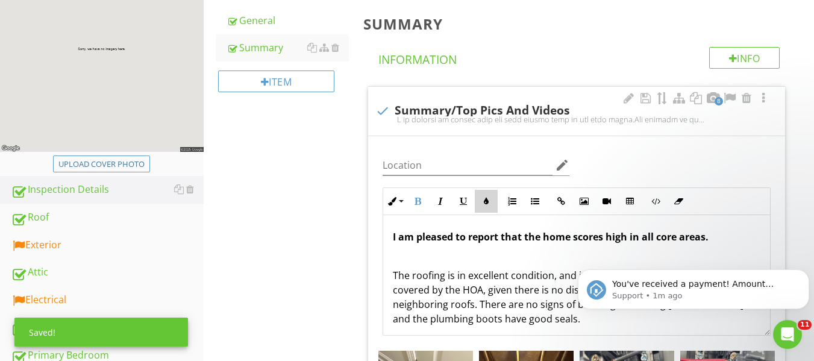
click at [492, 205] on button "Colors" at bounding box center [486, 201] width 23 height 23
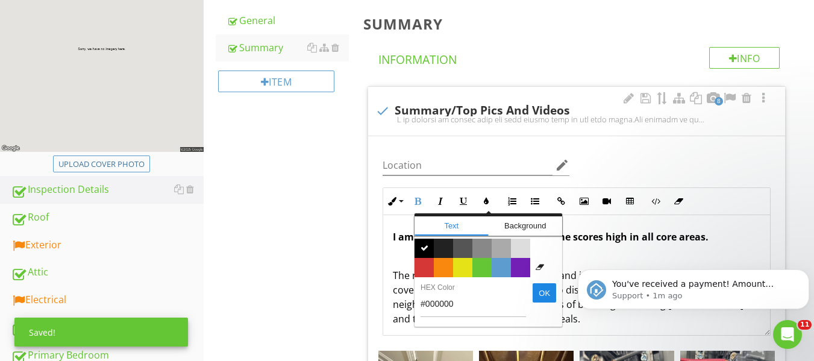
drag, startPoint x: 483, startPoint y: 264, endPoint x: 521, endPoint y: 260, distance: 38.2
click at [484, 264] on span "Color #65c635" at bounding box center [481, 267] width 19 height 19
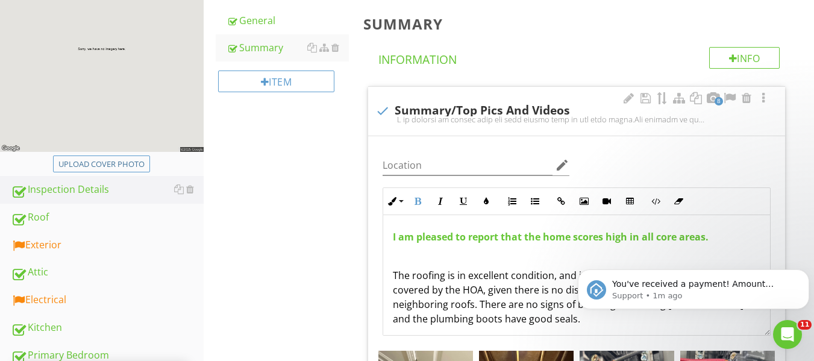
click at [533, 257] on p "To enrich screen reader interactions, please activate Accessibility in Grammarl…" at bounding box center [577, 256] width 368 height 14
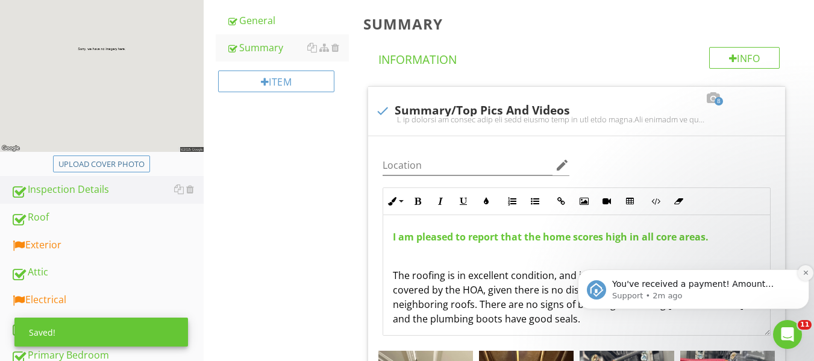
click at [806, 274] on icon "Dismiss notification" at bounding box center [805, 273] width 4 height 4
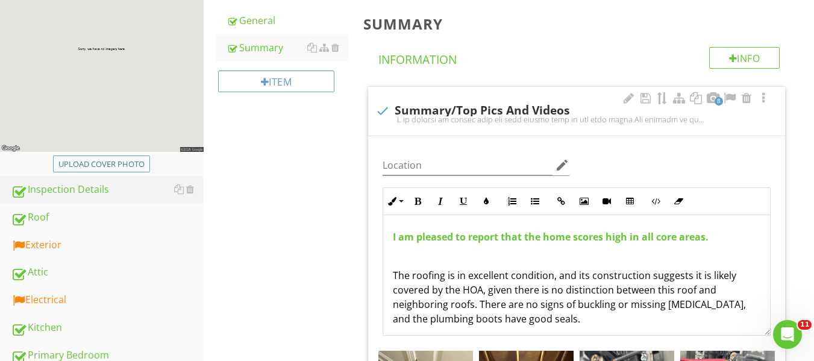
click at [551, 281] on p "The roofing is in excellent condition, and its construction suggests it is like…" at bounding box center [577, 297] width 368 height 58
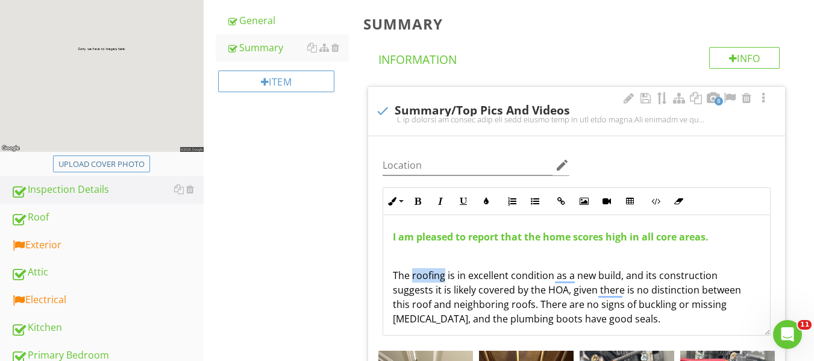
drag, startPoint x: 413, startPoint y: 274, endPoint x: 445, endPoint y: 277, distance: 31.4
click at [445, 277] on p "The roofing is in excellent condition as a new build, and its construction sugg…" at bounding box center [577, 297] width 368 height 58
click at [420, 203] on icon "button" at bounding box center [417, 201] width 8 height 8
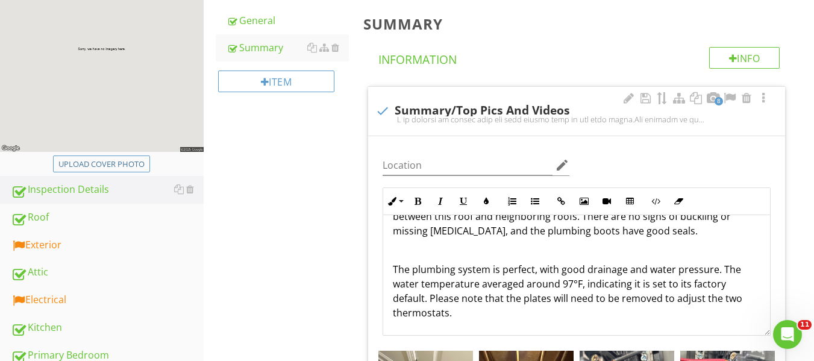
scroll to position [121, 0]
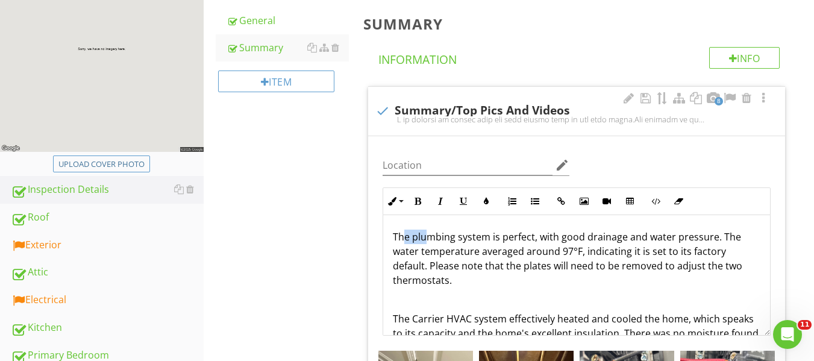
drag, startPoint x: 407, startPoint y: 237, endPoint x: 427, endPoint y: 237, distance: 19.9
click at [427, 237] on p "The plumbing system is perfect, with good drainage and water pressure. The wate…" at bounding box center [577, 259] width 368 height 58
click at [444, 265] on p "The plumbing system is perfect, with good drainage and water pressure. The wate…" at bounding box center [577, 259] width 368 height 58
drag, startPoint x: 409, startPoint y: 233, endPoint x: 487, endPoint y: 239, distance: 78.5
click at [487, 239] on p "The plumbing system is perfect, with good drainage and water pressure. The wate…" at bounding box center [577, 259] width 368 height 58
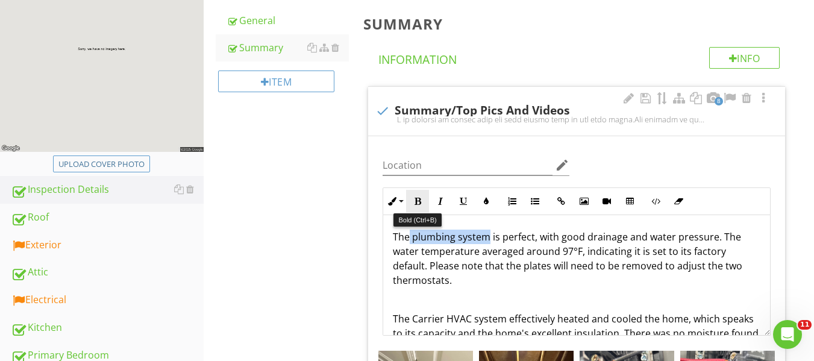
click at [417, 199] on icon "button" at bounding box center [417, 201] width 8 height 8
click at [513, 265] on p "The plumbing system is perfect, with good drainage and water pressure. The wate…" at bounding box center [577, 259] width 368 height 58
drag, startPoint x: 560, startPoint y: 251, endPoint x: 580, endPoint y: 254, distance: 20.1
click at [580, 254] on p "The plumbing system is perfect, with good drainage and water pressure. The wate…" at bounding box center [577, 259] width 368 height 58
drag, startPoint x: 418, startPoint y: 198, endPoint x: 475, endPoint y: 203, distance: 56.9
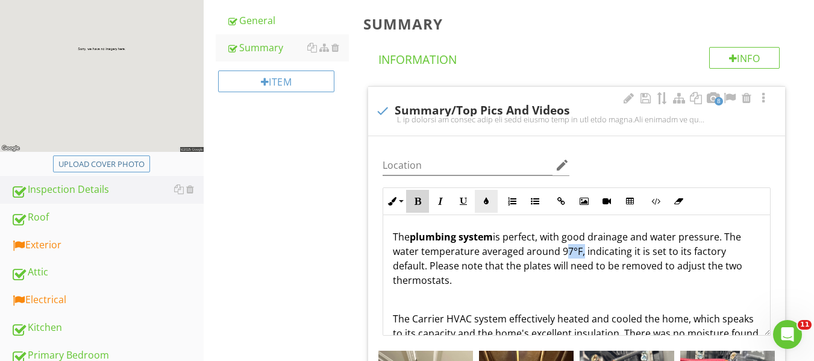
click at [418, 197] on icon "button" at bounding box center [417, 201] width 8 height 8
click at [484, 201] on icon "button" at bounding box center [486, 201] width 8 height 8
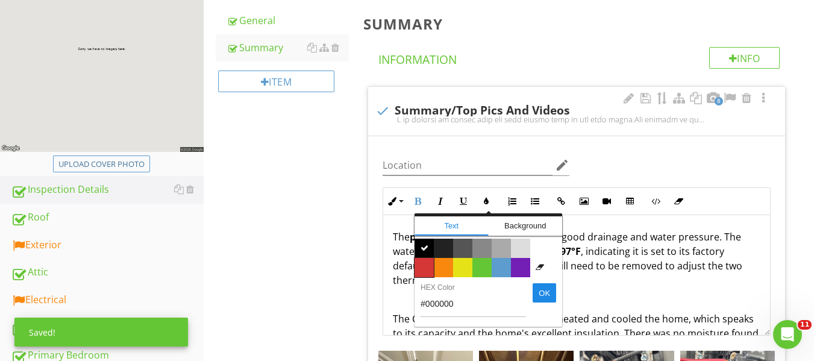
click at [423, 266] on span "Color #d53636" at bounding box center [424, 267] width 19 height 19
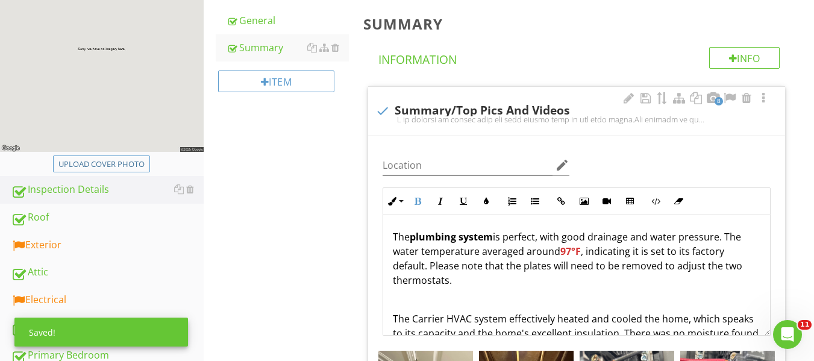
click at [465, 266] on p "The plumbing system is perfect, with good drainage and water pressure. The wate…" at bounding box center [577, 259] width 368 height 58
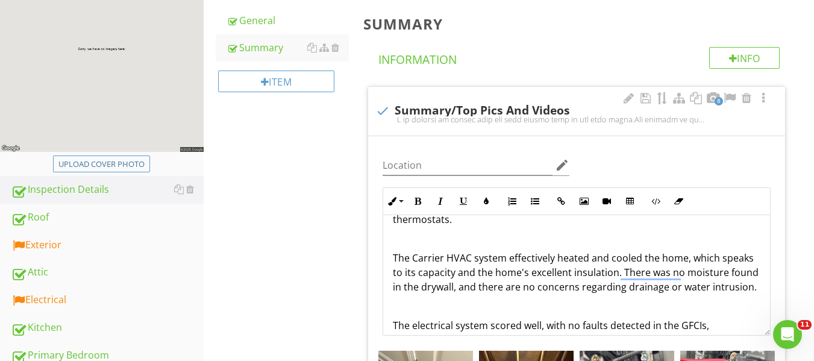
scroll to position [181, 0]
drag, startPoint x: 412, startPoint y: 259, endPoint x: 474, endPoint y: 258, distance: 62.1
click at [474, 258] on p "The Carrier HVAC system effectively heated and cooled the home, which speaks to…" at bounding box center [577, 272] width 368 height 43
click at [422, 201] on button "Bold" at bounding box center [417, 201] width 23 height 23
click at [460, 226] on p "The plumbing system is perfect, with good drainage and water pressure. The wate…" at bounding box center [577, 198] width 368 height 58
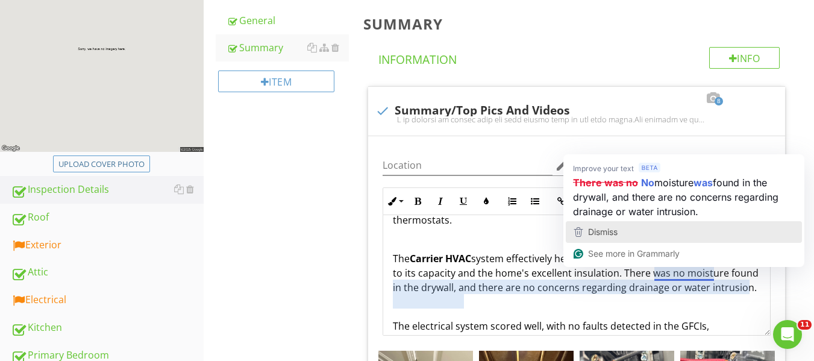
click at [662, 226] on div "Dismiss" at bounding box center [683, 232] width 225 height 18
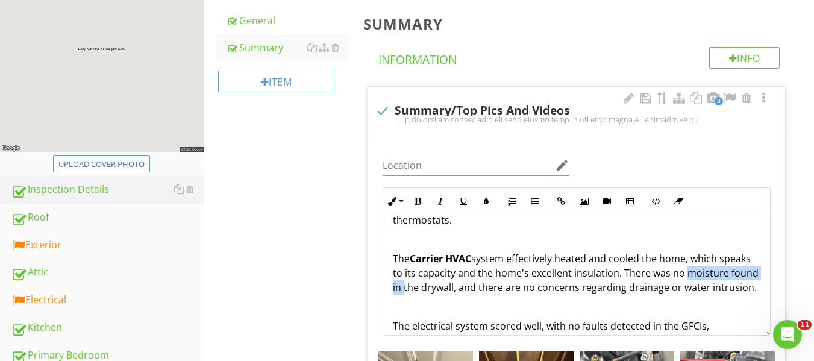
drag, startPoint x: 394, startPoint y: 289, endPoint x: 742, endPoint y: 339, distance: 351.8
click at [744, 334] on div "I am pleased to report that the home scores high in all core areas. The roofing…" at bounding box center [577, 275] width 388 height 121
drag, startPoint x: 701, startPoint y: 274, endPoint x: 719, endPoint y: 274, distance: 18.1
click at [718, 274] on p "The Carrier HVAC system effectively heated and cooled the home, which speaks to…" at bounding box center [577, 272] width 368 height 43
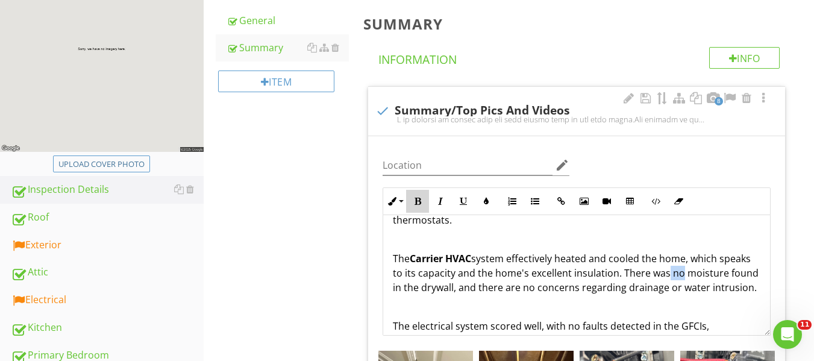
drag, startPoint x: 413, startPoint y: 200, endPoint x: 502, endPoint y: 261, distance: 107.5
click at [415, 200] on icon "button" at bounding box center [417, 201] width 8 height 8
drag, startPoint x: 534, startPoint y: 304, endPoint x: 545, endPoint y: 304, distance: 10.8
click at [538, 295] on p "The Carrier HVAC system effectively heated and cooled the home, which speaks to…" at bounding box center [577, 272] width 368 height 43
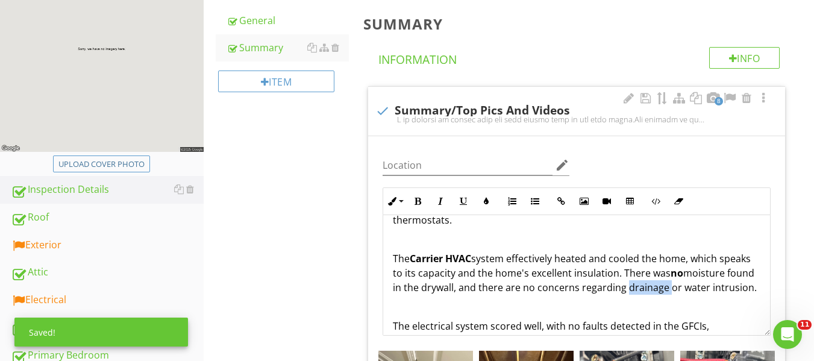
drag, startPoint x: 696, startPoint y: 290, endPoint x: 731, endPoint y: 288, distance: 35.6
click at [736, 288] on p "The Carrier HVAC system effectively heated and cooled the home, which speaks to…" at bounding box center [577, 272] width 368 height 43
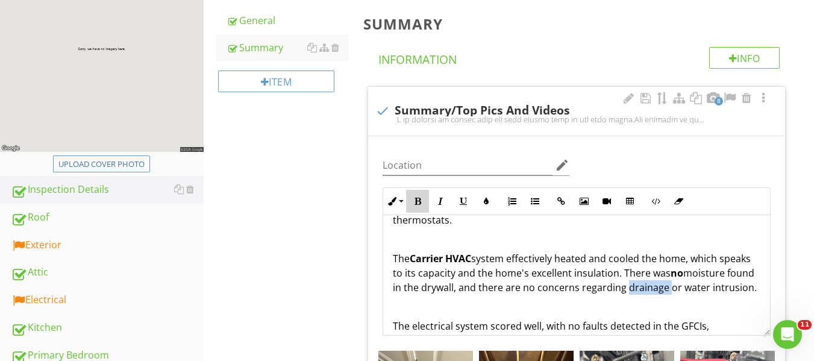
click at [425, 204] on button "Bold" at bounding box center [417, 201] width 23 height 23
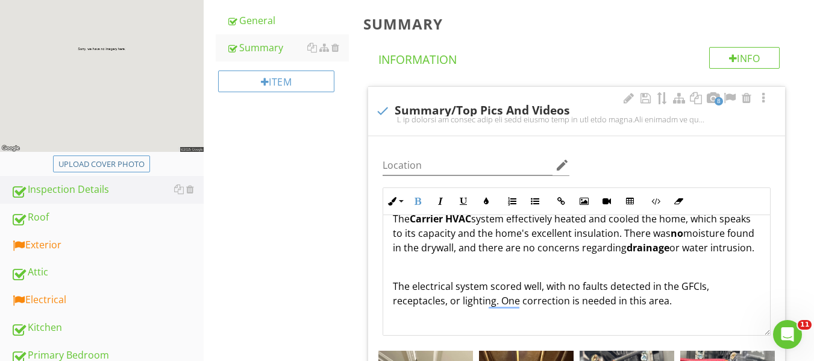
scroll to position [241, 0]
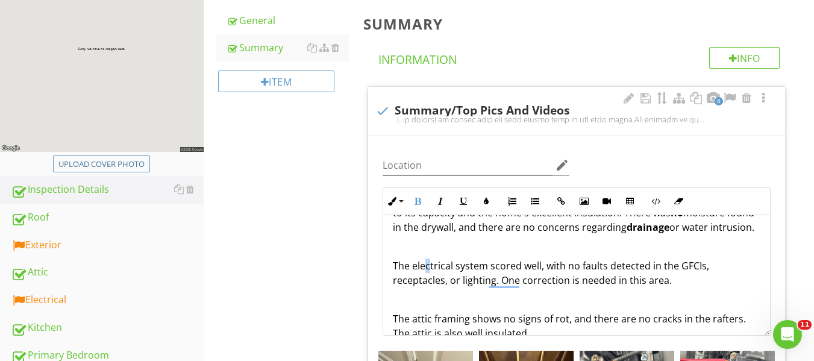
click at [431, 278] on p "The electrical system scored well, with no faults detected in the GFCIs, recept…" at bounding box center [577, 272] width 368 height 29
click at [412, 278] on p "The electrical system scored well, with no faults detected in the GFCIs, recept…" at bounding box center [577, 272] width 368 height 29
drag, startPoint x: 412, startPoint y: 278, endPoint x: 450, endPoint y: 278, distance: 38.0
click at [450, 278] on p "The electrical system scored well, with no faults detected in the GFCIs, recept…" at bounding box center [577, 272] width 368 height 29
click at [453, 287] on p "The electrical system scored well, with no faults detected in the GFCIs, recept…" at bounding box center [577, 272] width 368 height 29
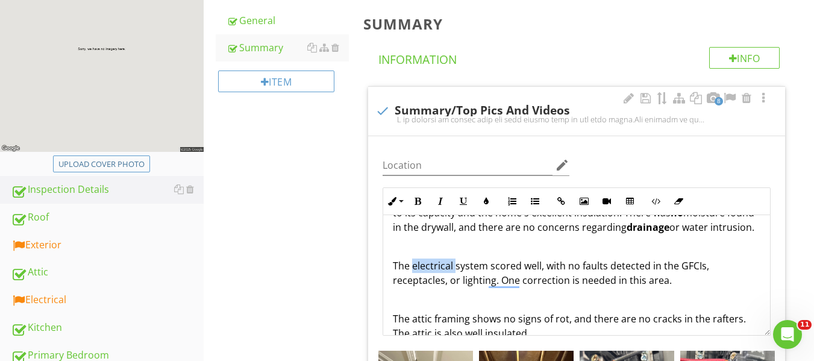
drag, startPoint x: 413, startPoint y: 281, endPoint x: 456, endPoint y: 281, distance: 42.2
click at [456, 281] on p "The electrical system scored well, with no faults detected in the GFCIs, recept…" at bounding box center [577, 272] width 368 height 29
click at [412, 199] on button "Bold" at bounding box center [417, 201] width 23 height 23
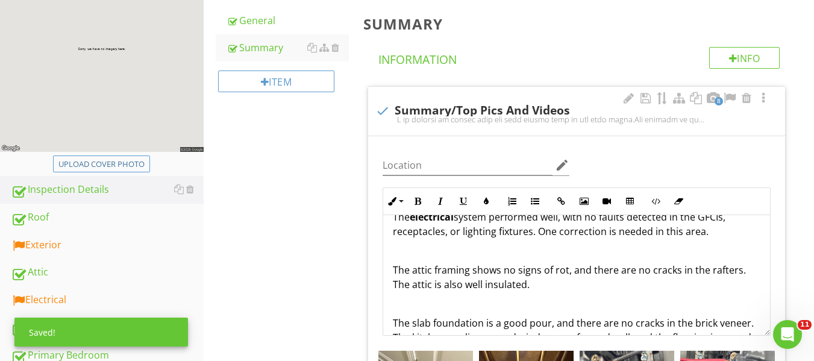
scroll to position [301, 0]
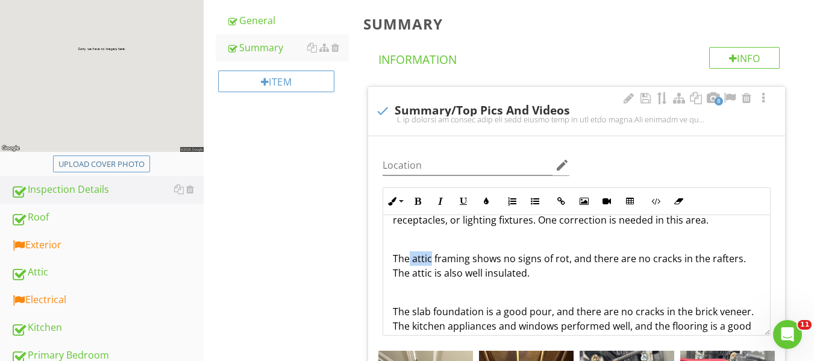
drag, startPoint x: 409, startPoint y: 271, endPoint x: 430, endPoint y: 274, distance: 21.9
click at [430, 274] on p "The attic framing shows no signs of rot, and there are no cracks in the rafters…" at bounding box center [577, 265] width 368 height 29
click at [423, 196] on button "Bold" at bounding box center [417, 201] width 23 height 23
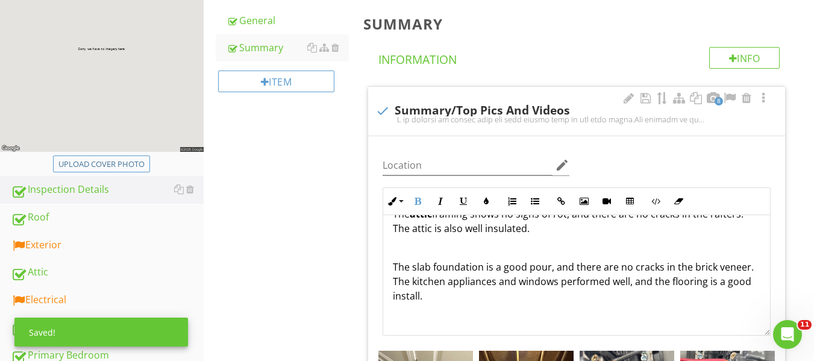
scroll to position [362, 0]
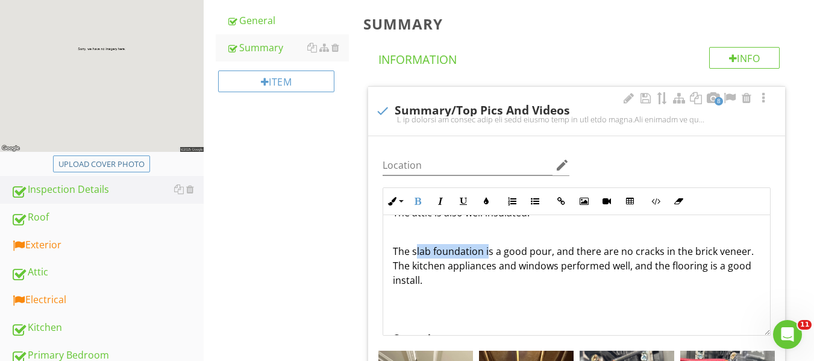
drag, startPoint x: 415, startPoint y: 266, endPoint x: 486, endPoint y: 265, distance: 71.1
click at [486, 265] on p "The slab foundation is a good pour, and there are no cracks in the brick veneer…" at bounding box center [577, 265] width 368 height 43
click at [462, 282] on p "The slab foundation is a good pour, and there are no cracks in the brick veneer…" at bounding box center [577, 265] width 368 height 43
drag, startPoint x: 412, startPoint y: 266, endPoint x: 484, endPoint y: 272, distance: 72.6
click at [484, 272] on p "The slab foundation is a good pour, and there are no cracks in the brick veneer…" at bounding box center [577, 265] width 368 height 43
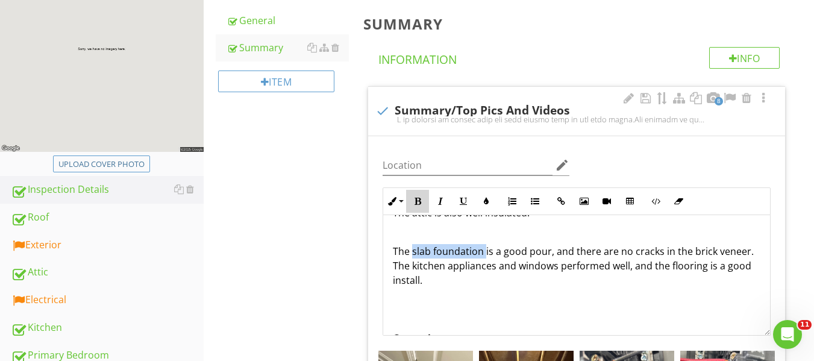
click at [419, 201] on icon "button" at bounding box center [417, 201] width 8 height 8
click at [447, 237] on div "I am pleased to report that the home scores high in all core areas. The roofing…" at bounding box center [576, 341] width 387 height 974
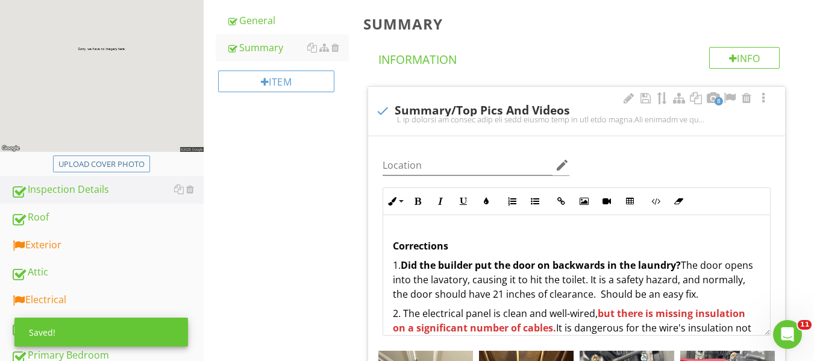
scroll to position [482, 0]
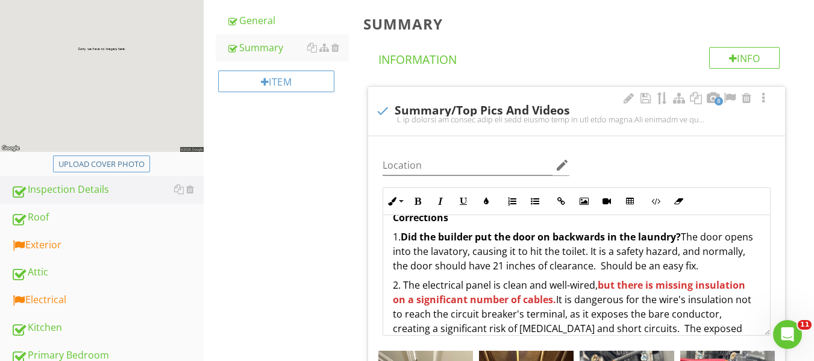
click at [675, 243] on strong "Did the builder put the door on backwards in the laundry?" at bounding box center [541, 236] width 280 height 13
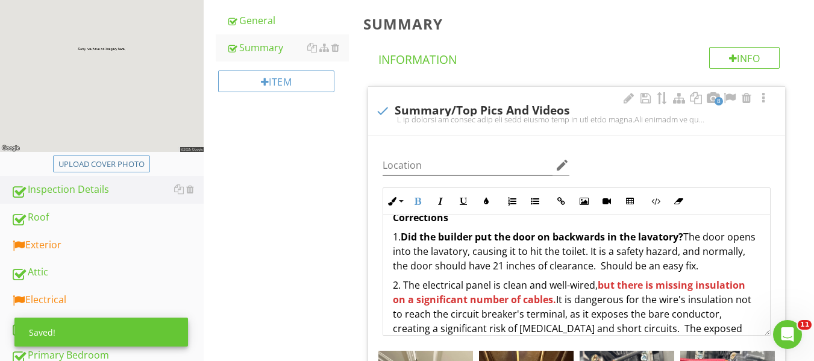
click at [674, 291] on div "I am pleased to report that the home scores high in all core areas. The roofing…" at bounding box center [576, 220] width 387 height 974
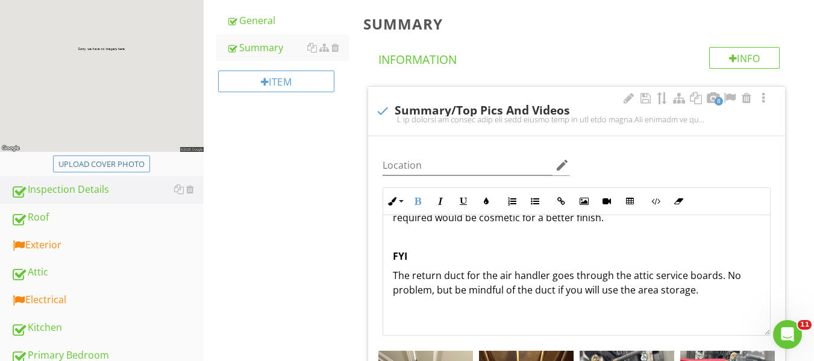
scroll to position [844, 0]
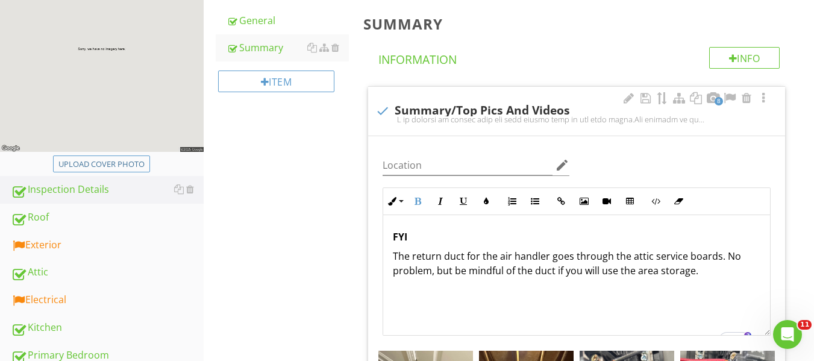
drag, startPoint x: 391, startPoint y: 263, endPoint x: 713, endPoint y: 287, distance: 323.3
click at [419, 202] on icon "button" at bounding box center [417, 201] width 8 height 8
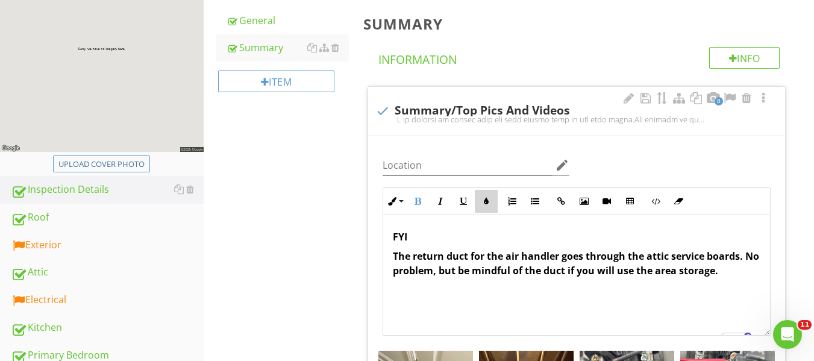
click at [487, 200] on icon "button" at bounding box center [486, 201] width 8 height 8
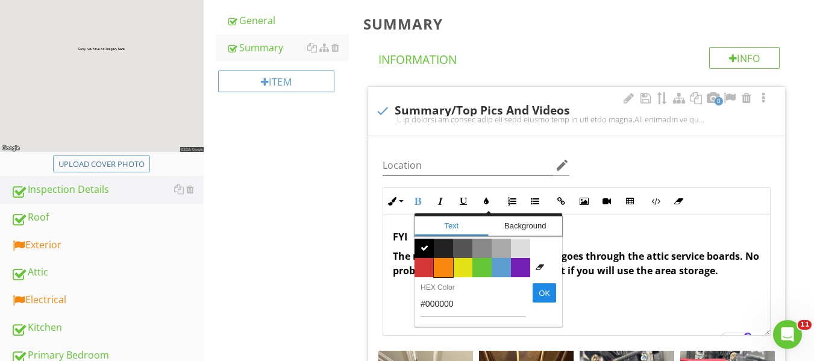
click at [436, 268] on span "Color #f9890e" at bounding box center [443, 267] width 19 height 19
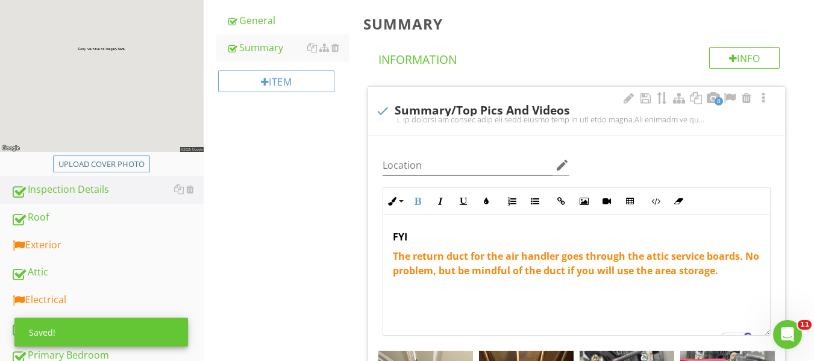
click at [500, 244] on p "FYI" at bounding box center [577, 237] width 368 height 14
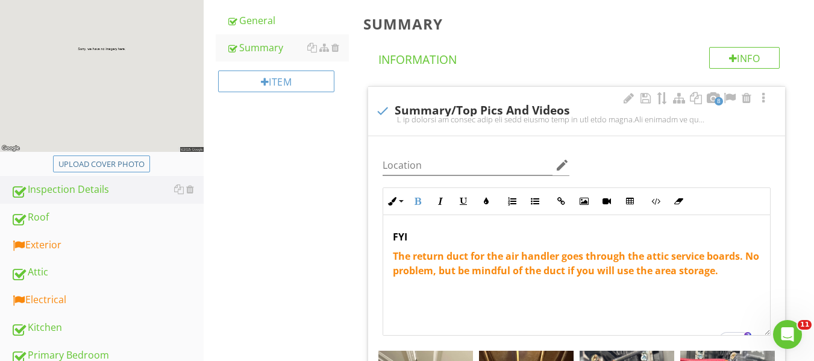
click at [669, 277] on span "The return duct for the air handler goes through the attic service boards. No p…" at bounding box center [576, 263] width 366 height 28
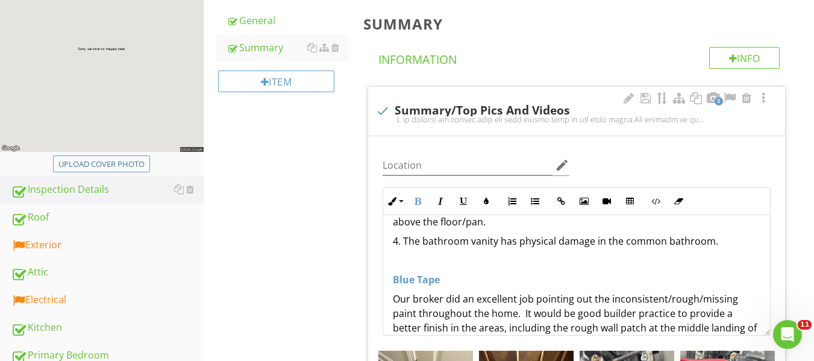
scroll to position [663, 0]
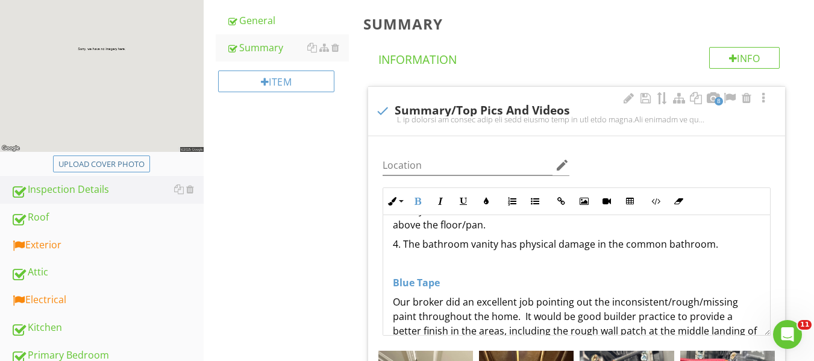
click at [719, 251] on p "4. The bathroom vanity has physical damage in the common bathroom." at bounding box center [577, 244] width 368 height 14
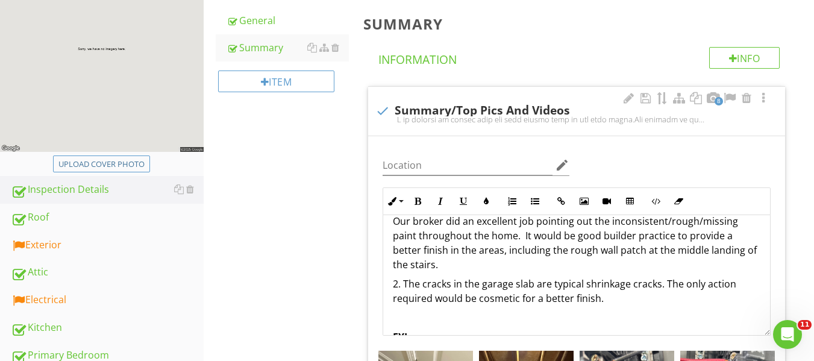
scroll to position [783, 0]
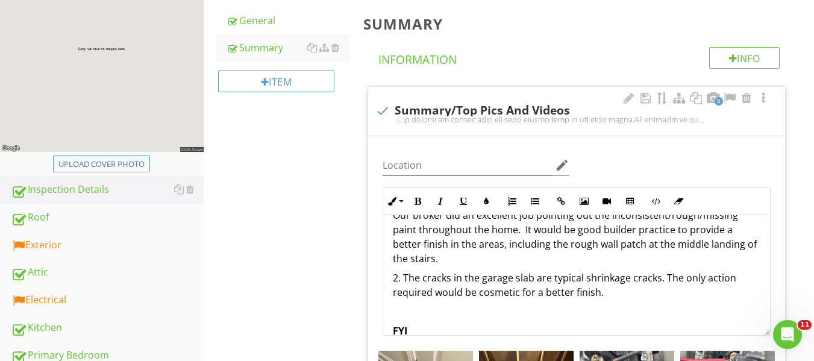
drag, startPoint x: 603, startPoint y: 309, endPoint x: 627, endPoint y: 309, distance: 24.1
click at [605, 299] on p "2. The cracks in the garage slab are typical shrinkage cracks. The only action …" at bounding box center [577, 285] width 368 height 29
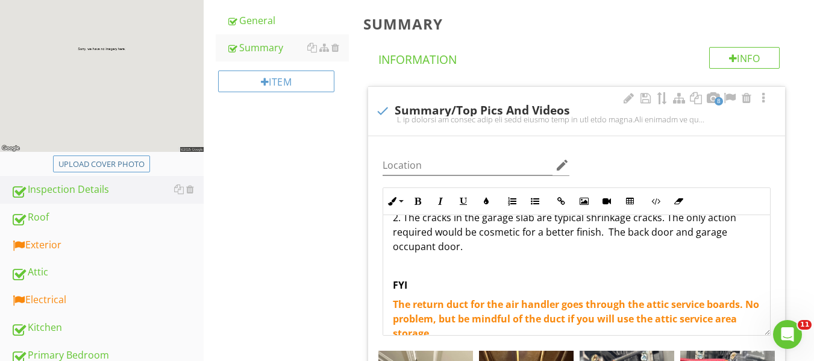
scroll to position [904, 0]
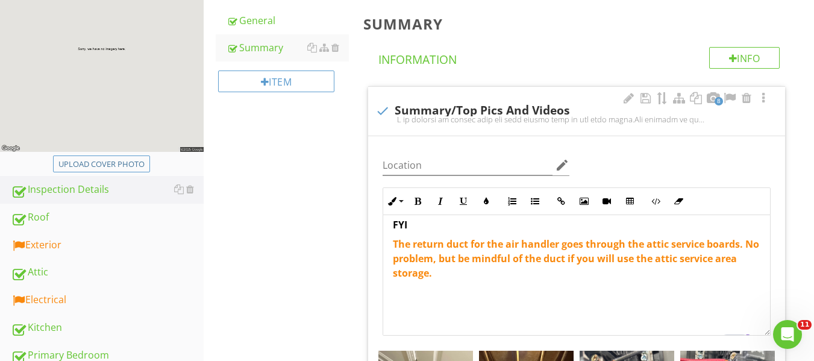
click at [410, 263] on span "The return duct for the air handler goes through the attic service boards. No p…" at bounding box center [576, 258] width 366 height 42
